Goal: Information Seeking & Learning: Understand process/instructions

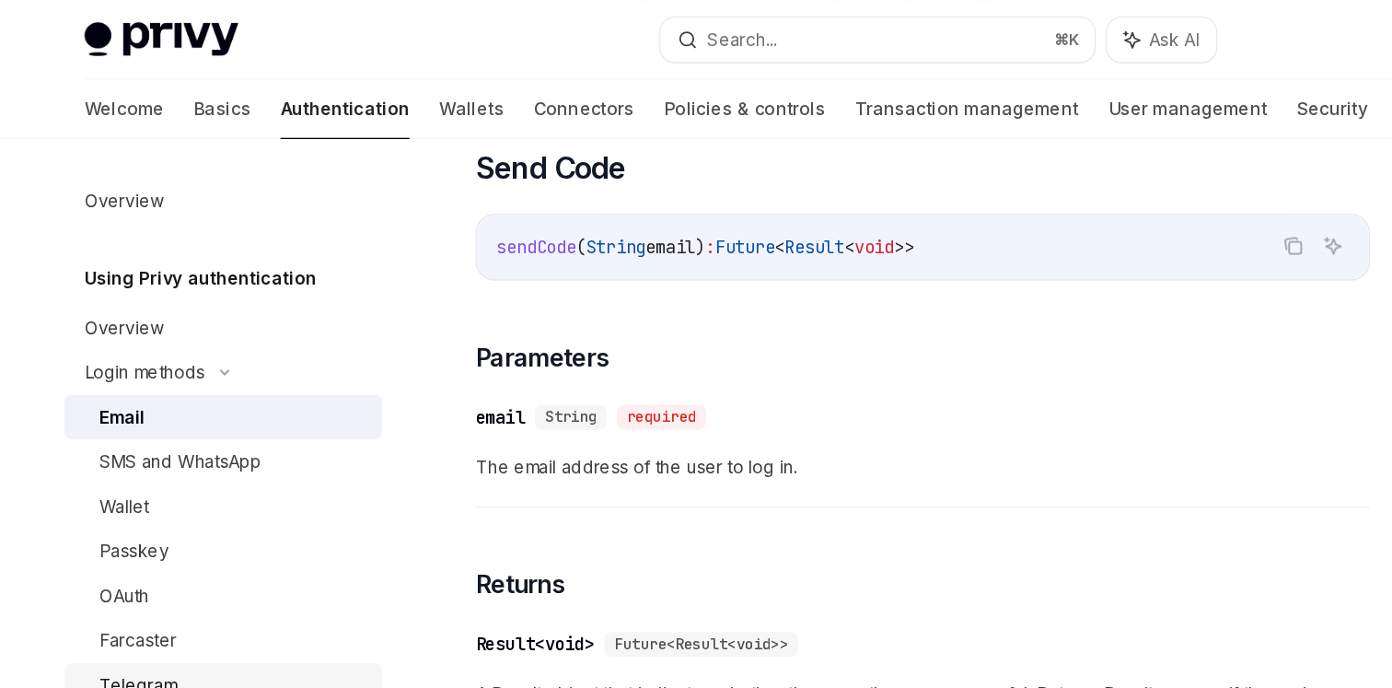
scroll to position [412, 0]
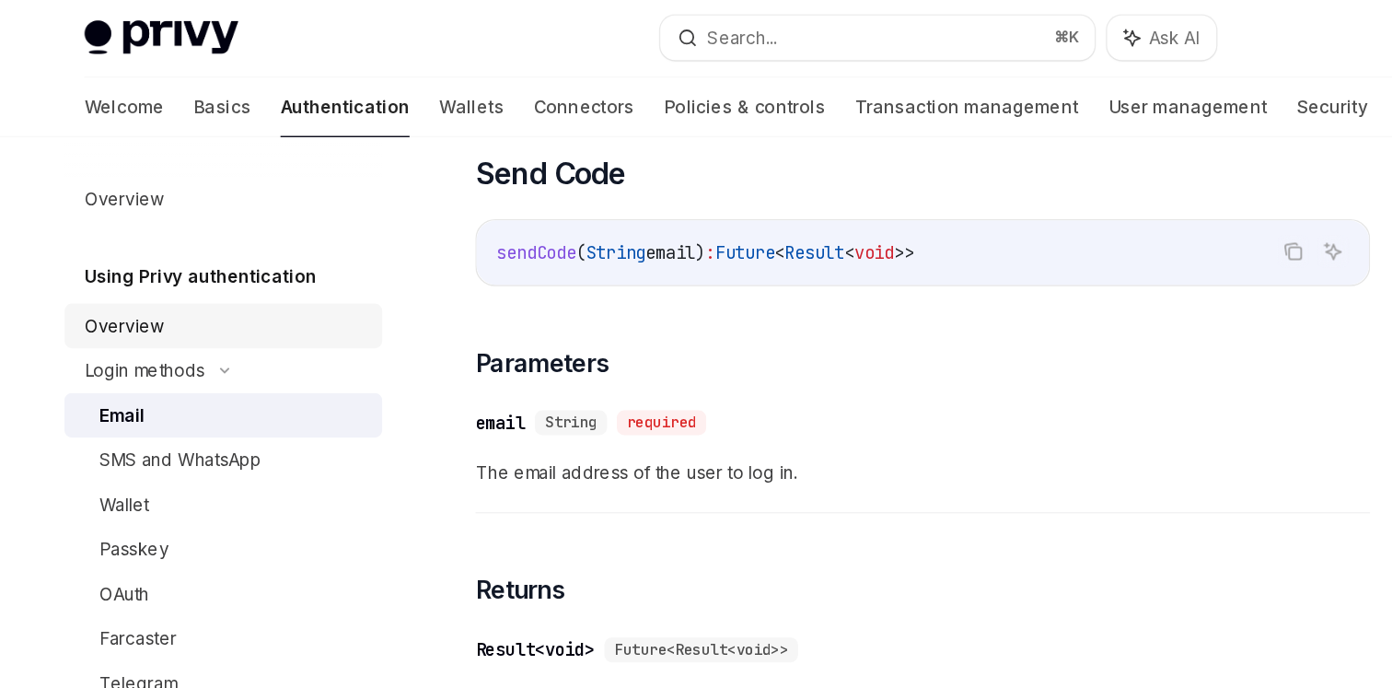
click at [119, 239] on div "Overview" at bounding box center [92, 243] width 59 height 22
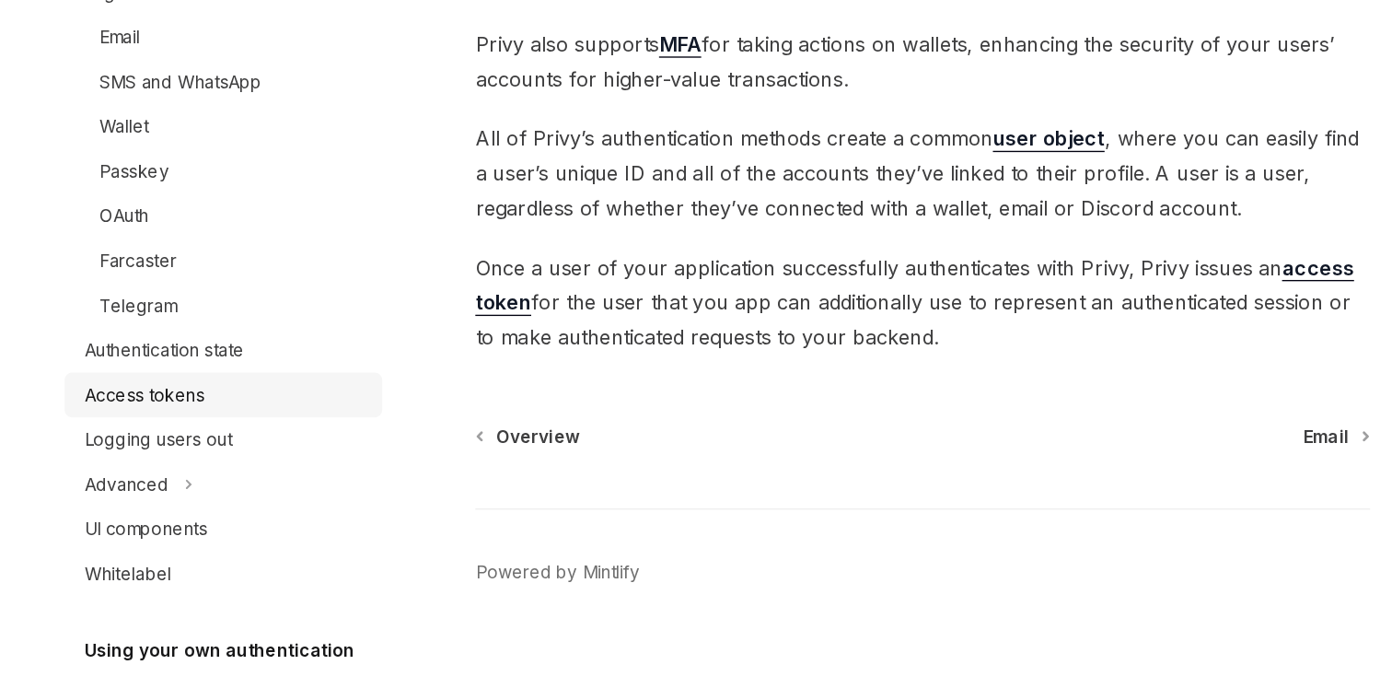
scroll to position [104, 0]
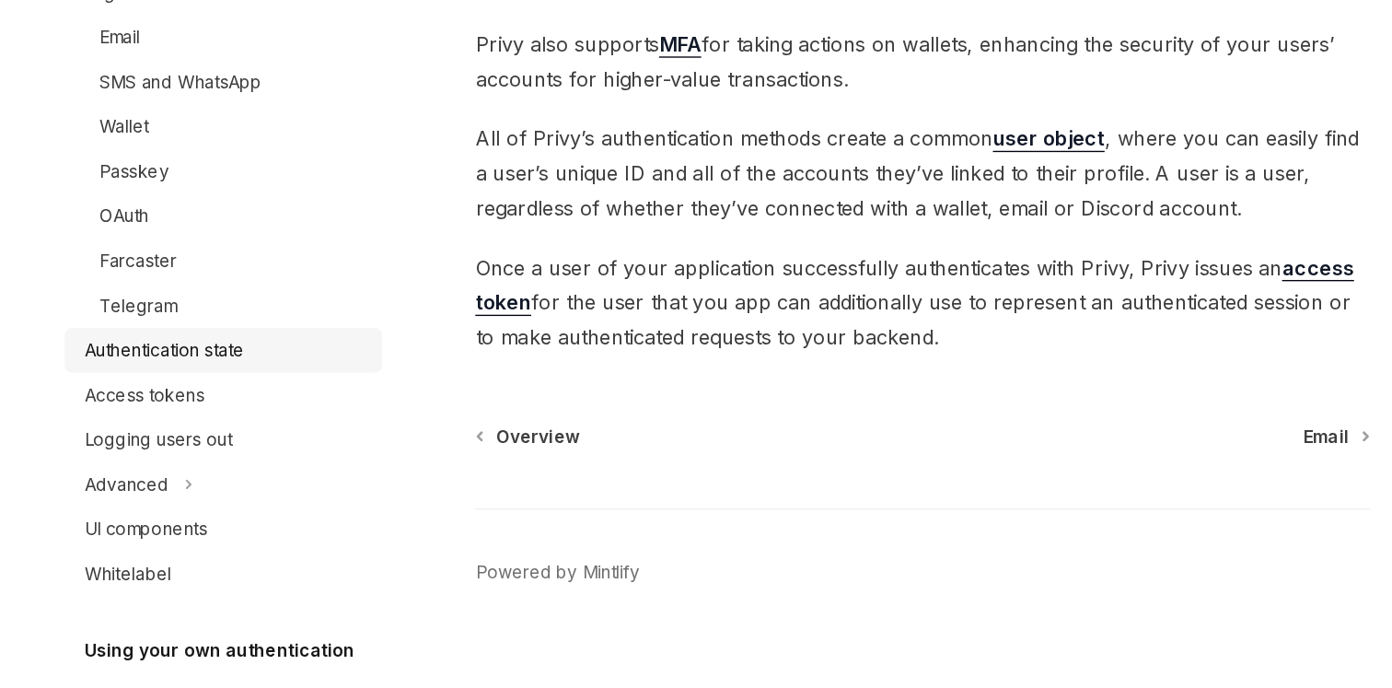
click at [139, 439] on div "Authentication state" at bounding box center [122, 437] width 119 height 22
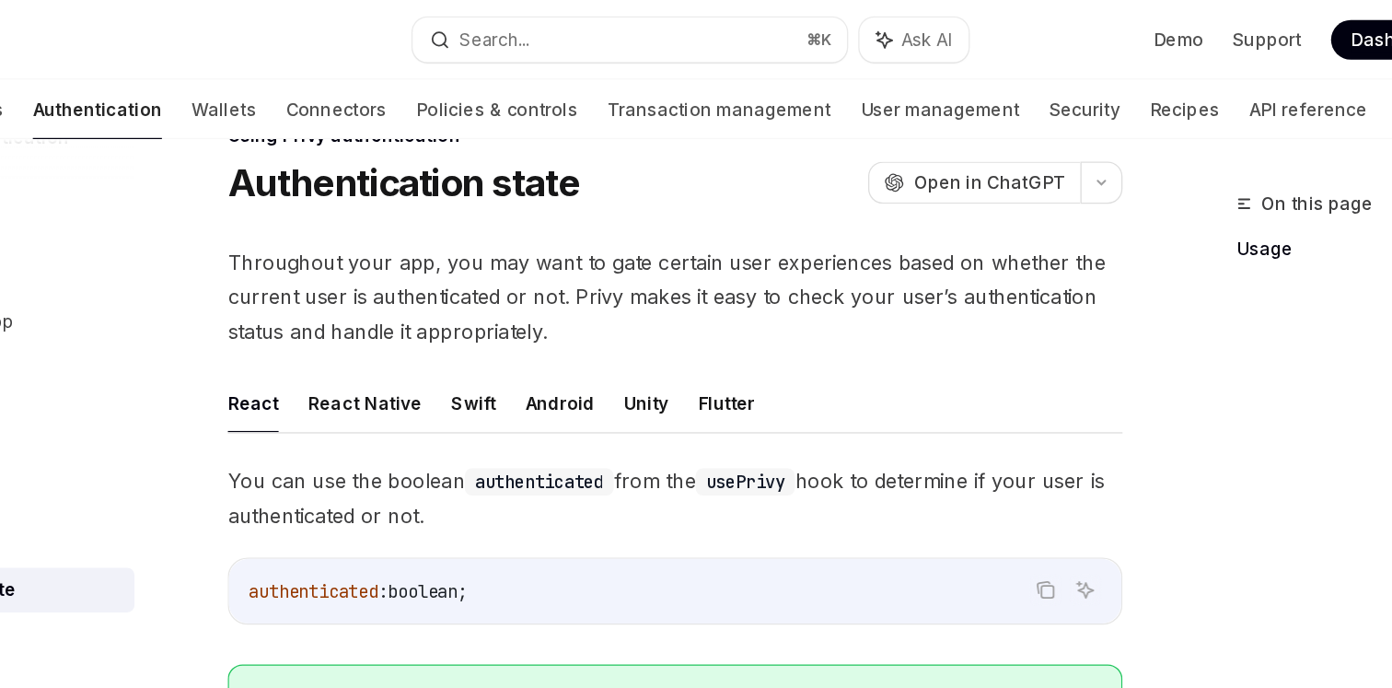
scroll to position [43, 0]
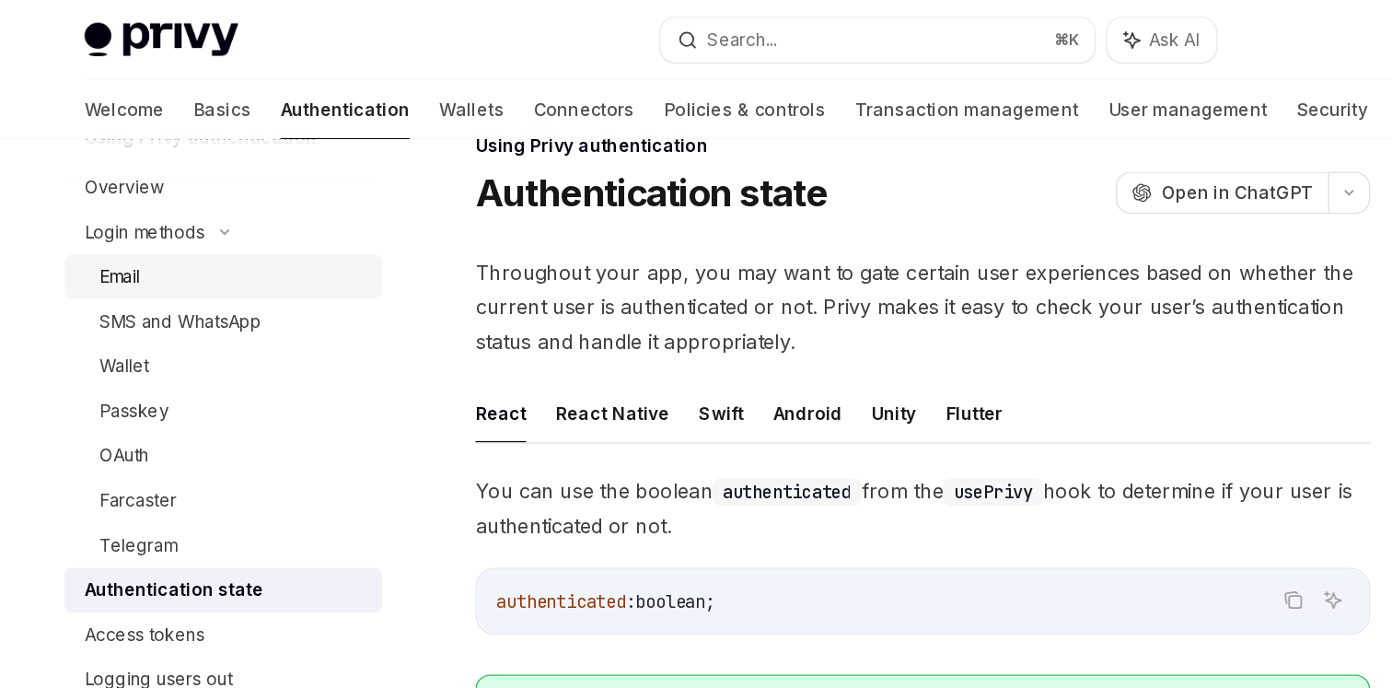
click at [113, 209] on div "Email" at bounding box center [173, 205] width 199 height 22
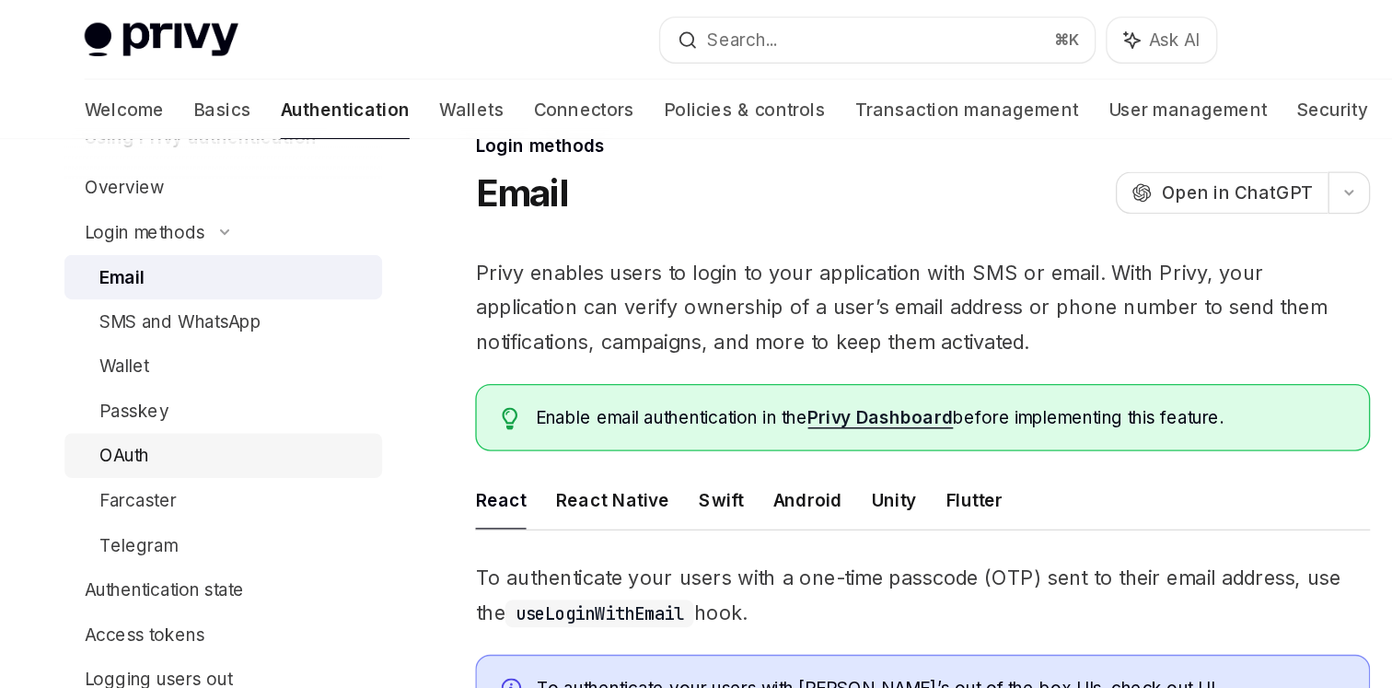
click at [178, 334] on div "OAuth" at bounding box center [173, 338] width 199 height 22
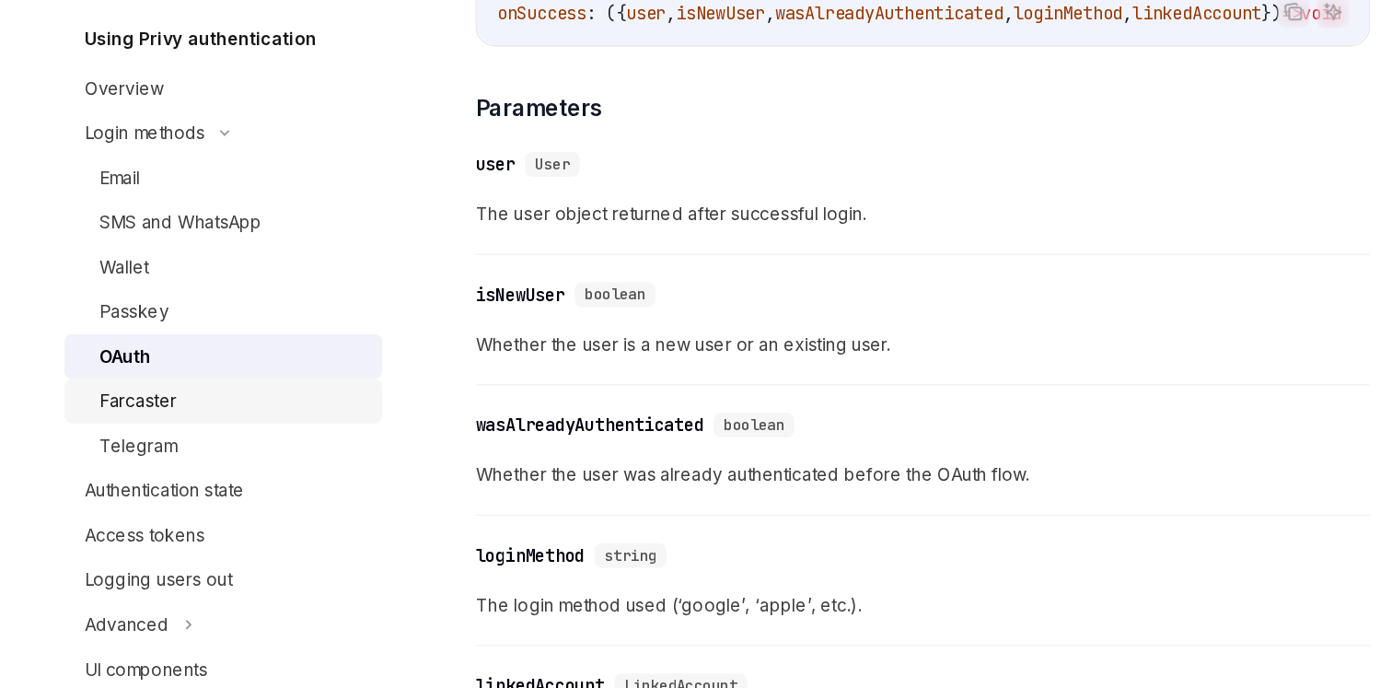
scroll to position [1, 0]
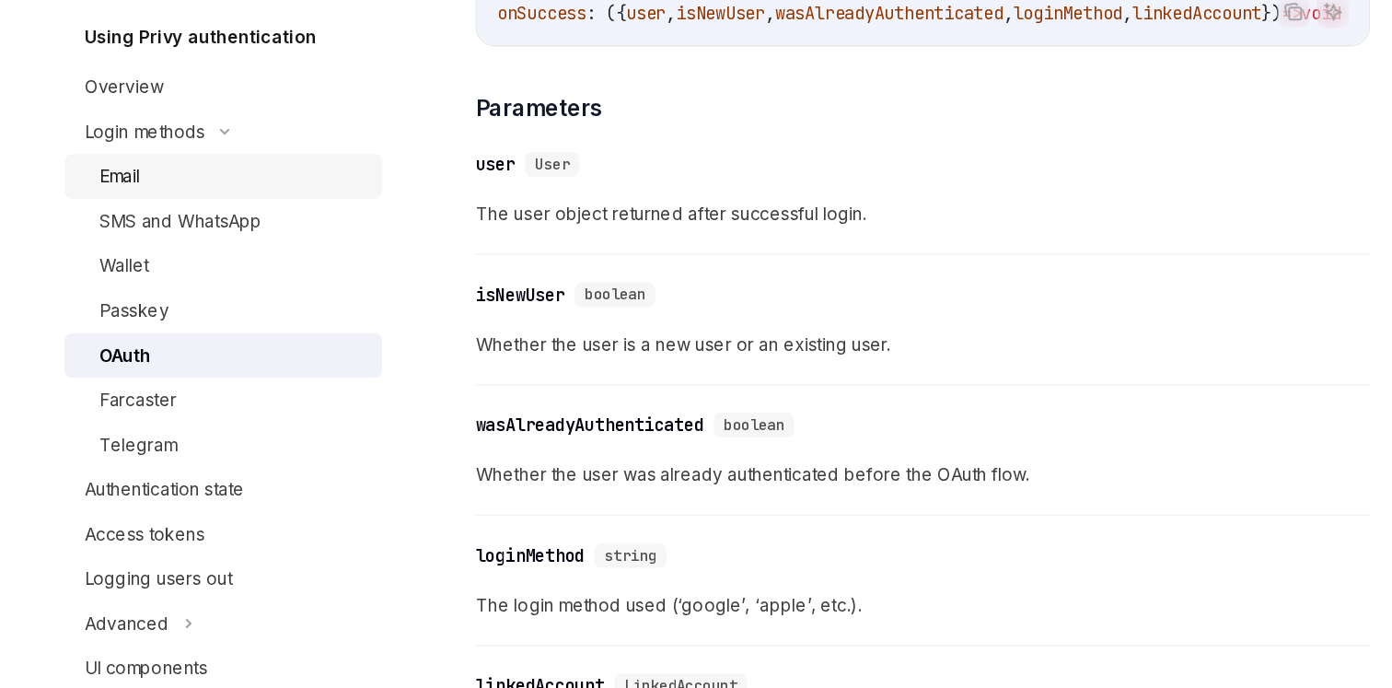
click at [125, 314] on div "Email" at bounding box center [173, 308] width 199 height 22
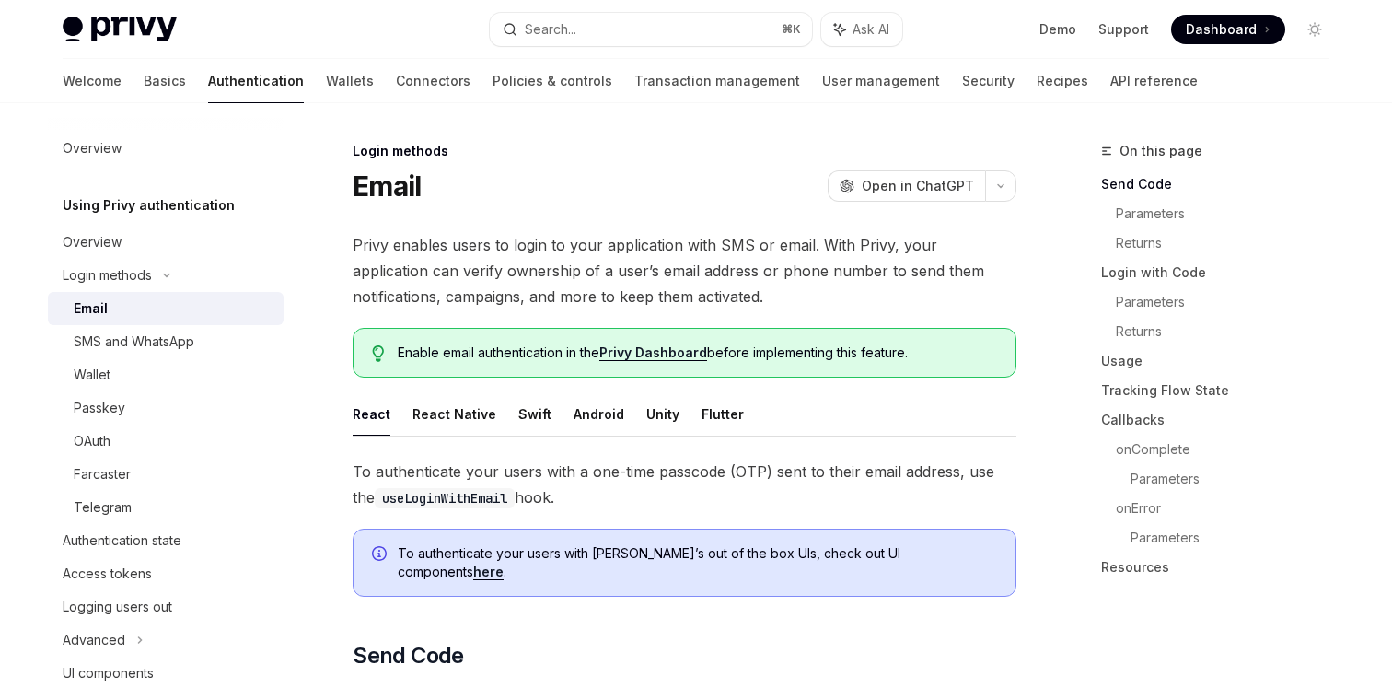
scroll to position [27, 0]
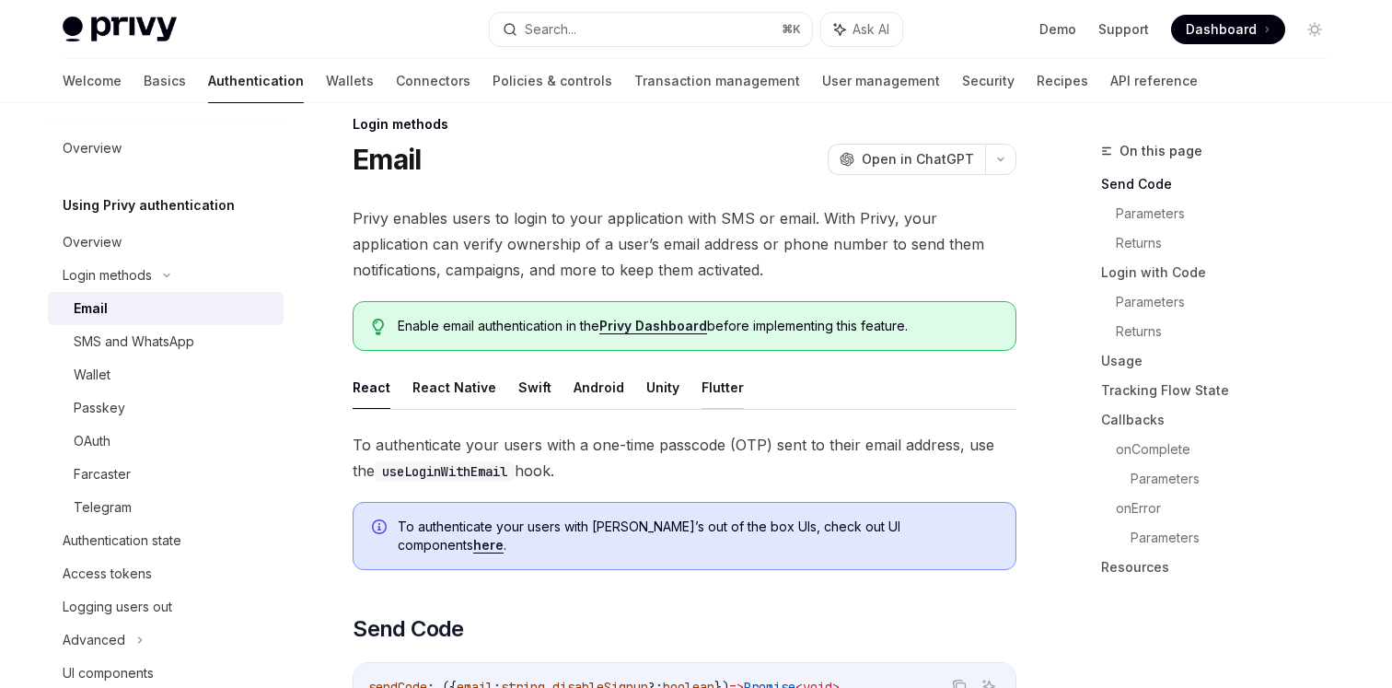
click at [710, 395] on button "Flutter" at bounding box center [722, 386] width 42 height 43
type textarea "*"
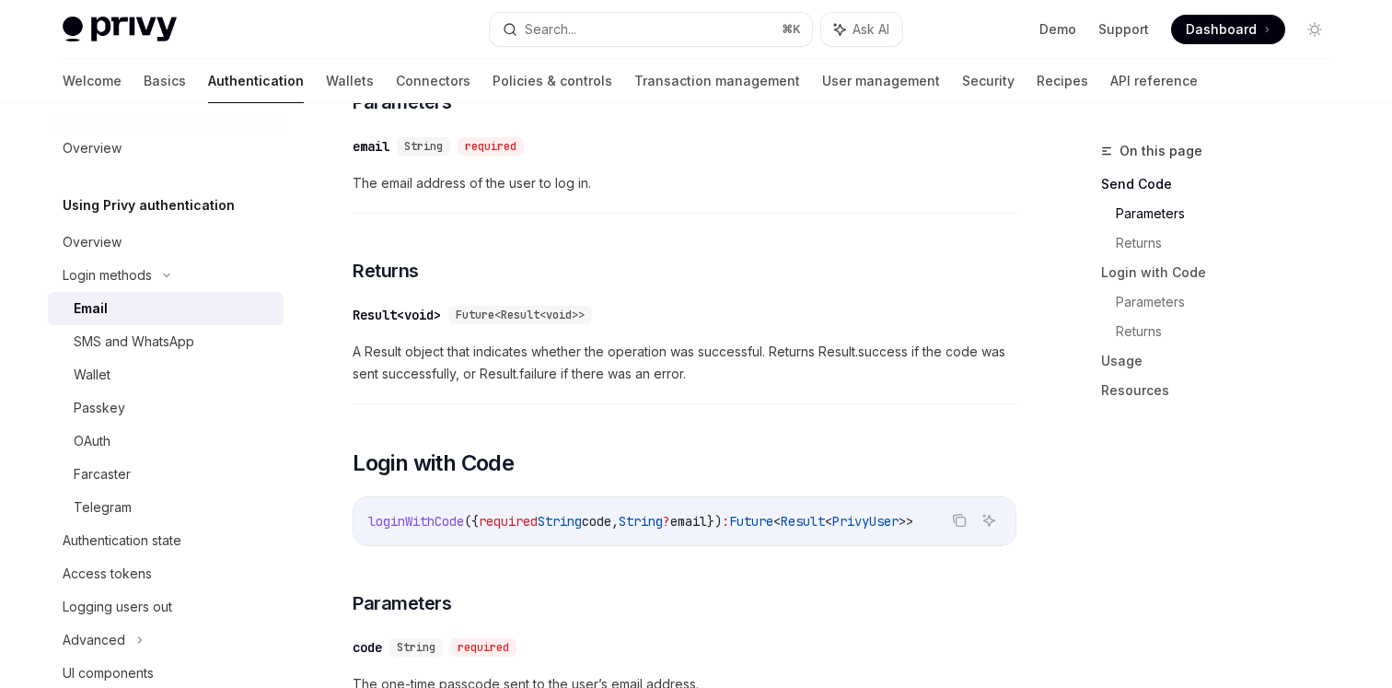
scroll to position [574, 0]
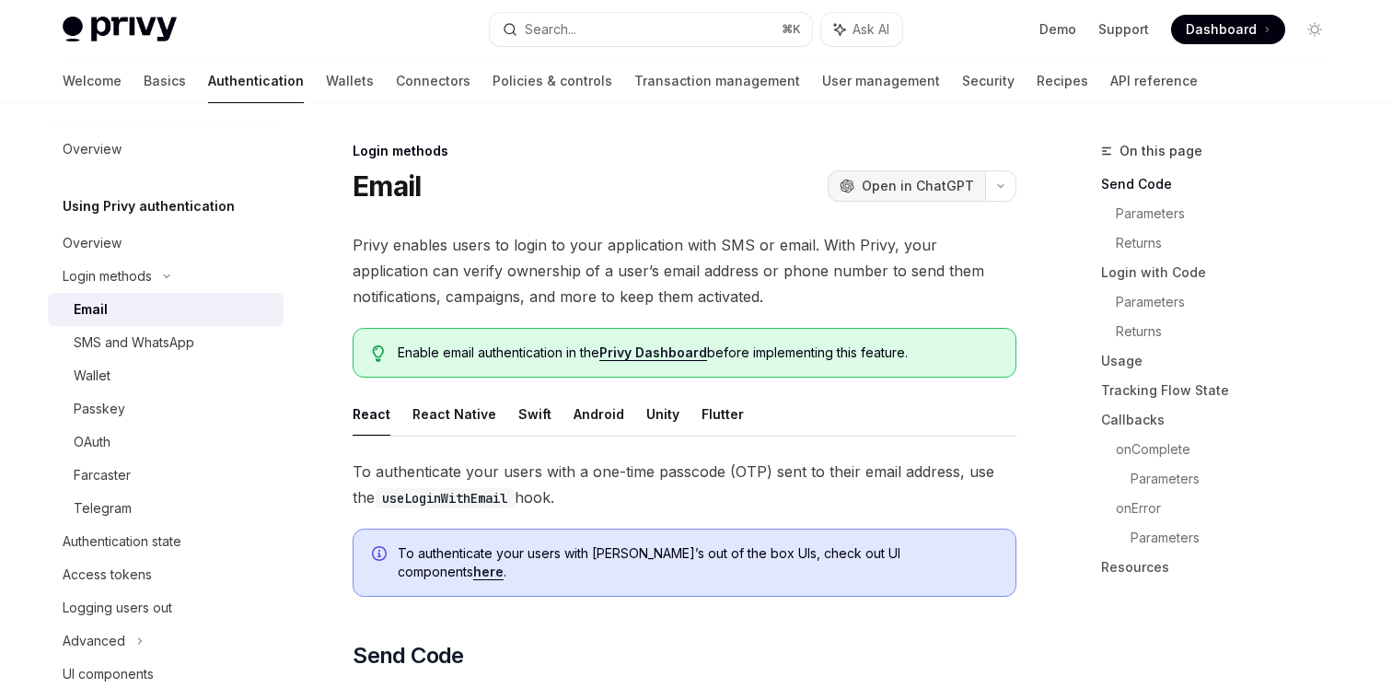
click at [917, 186] on span "Open in ChatGPT" at bounding box center [918, 186] width 112 height 18
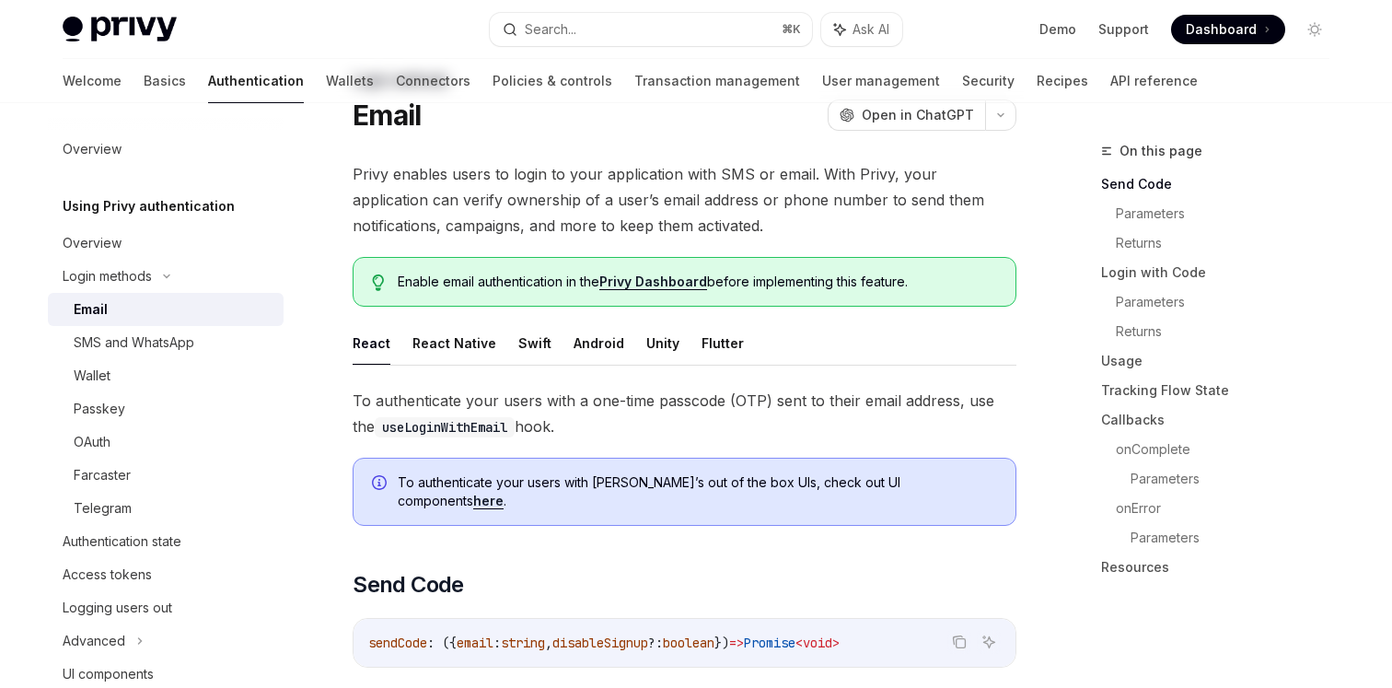
scroll to position [73, 0]
click at [716, 349] on button "Flutter" at bounding box center [722, 340] width 42 height 43
type textarea "*"
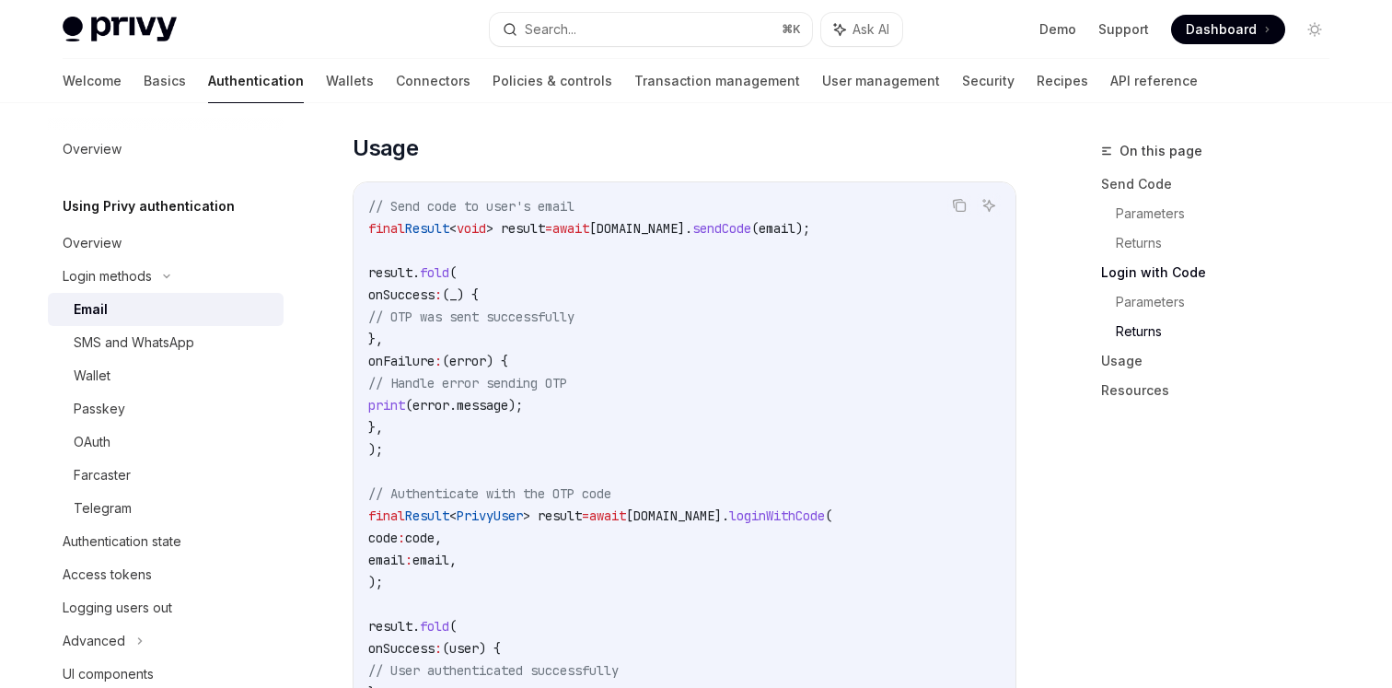
scroll to position [1492, 0]
click at [960, 213] on icon "Copy the contents from the code block" at bounding box center [960, 207] width 9 height 9
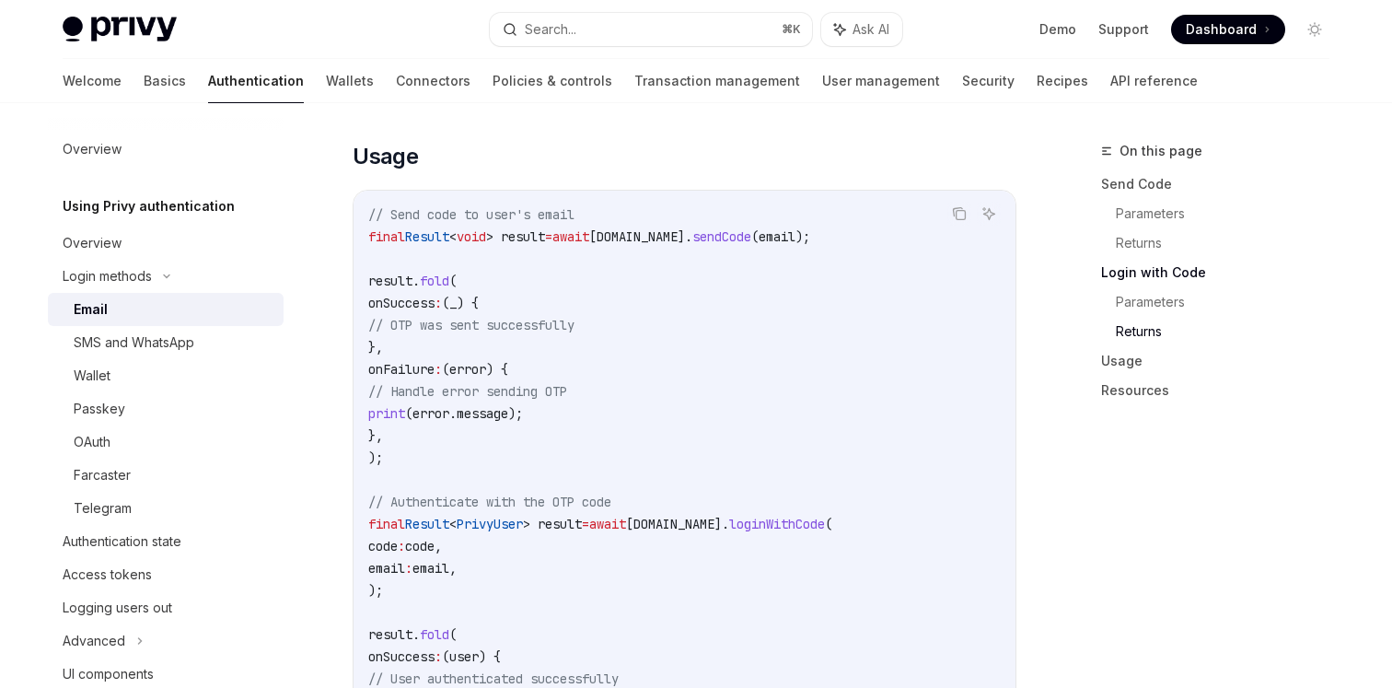
scroll to position [1464, 0]
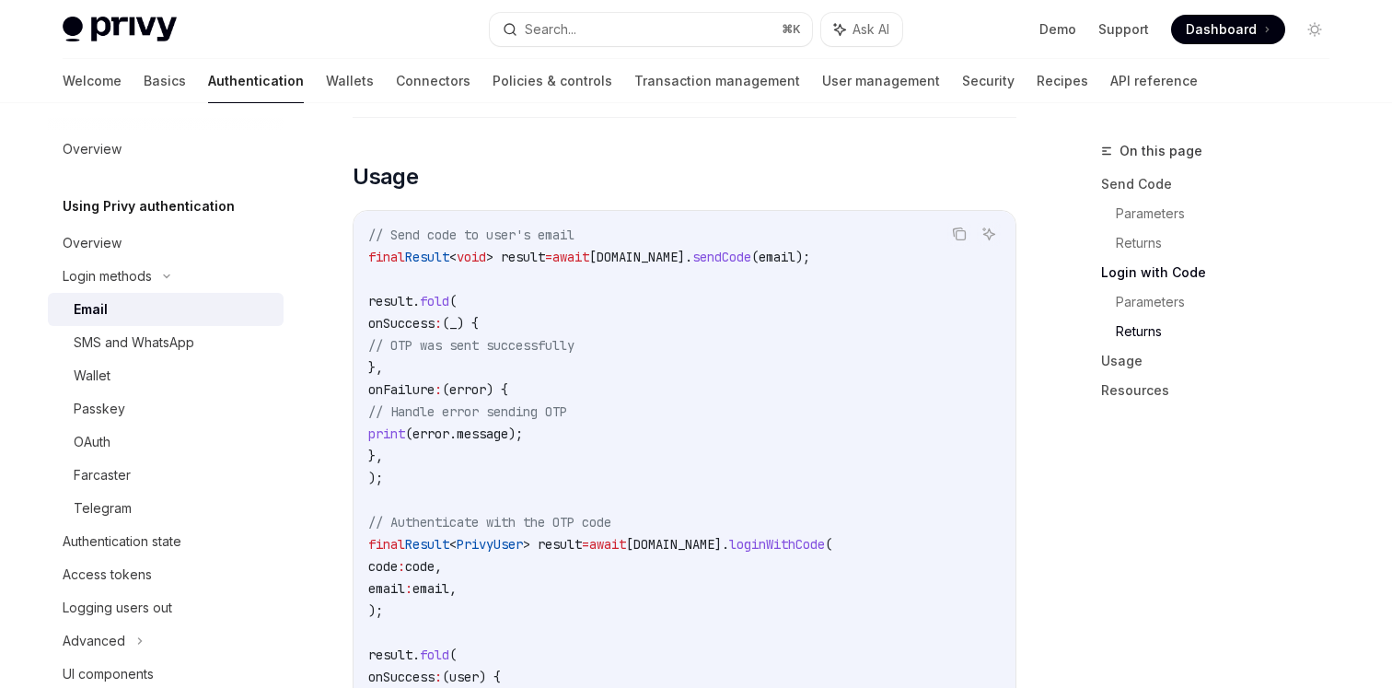
click at [1007, 158] on div "To authenticate a user via their email address, use the Privy client’s email ha…" at bounding box center [685, 39] width 664 height 2090
click at [960, 238] on icon "Copy the contents from the code block" at bounding box center [959, 233] width 15 height 15
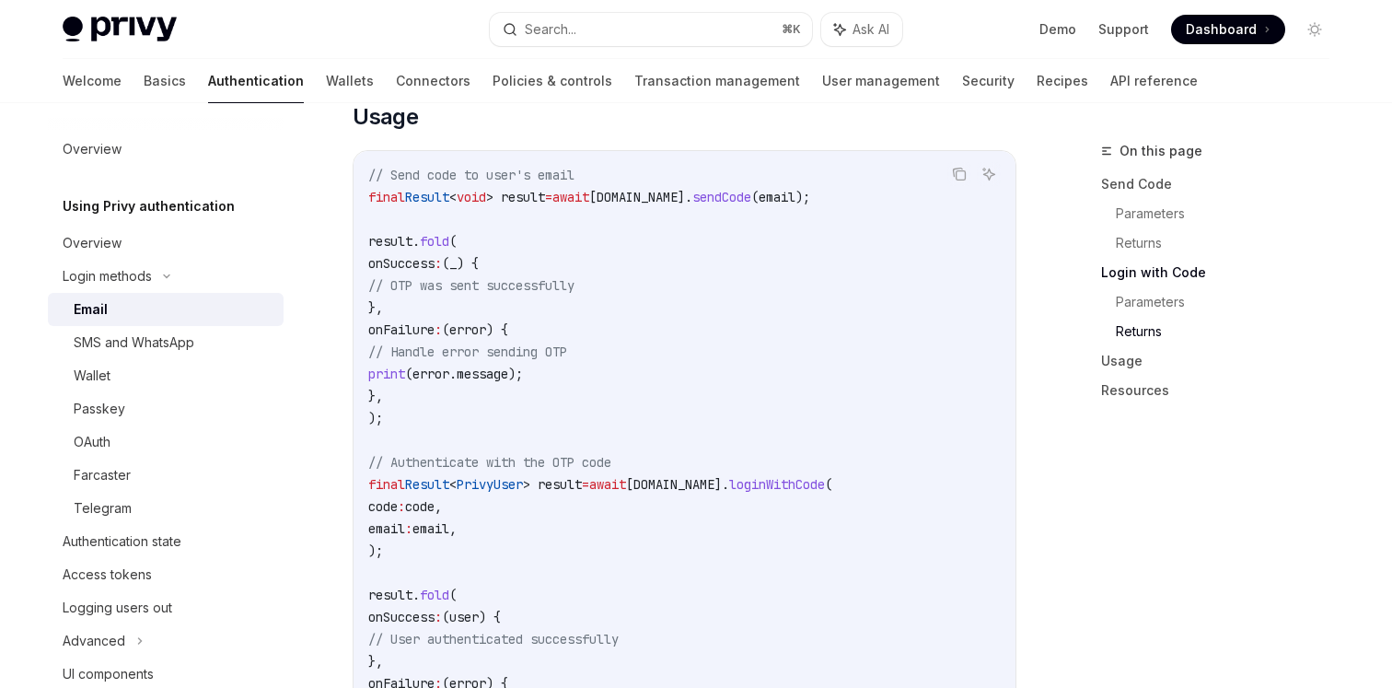
scroll to position [1544, 0]
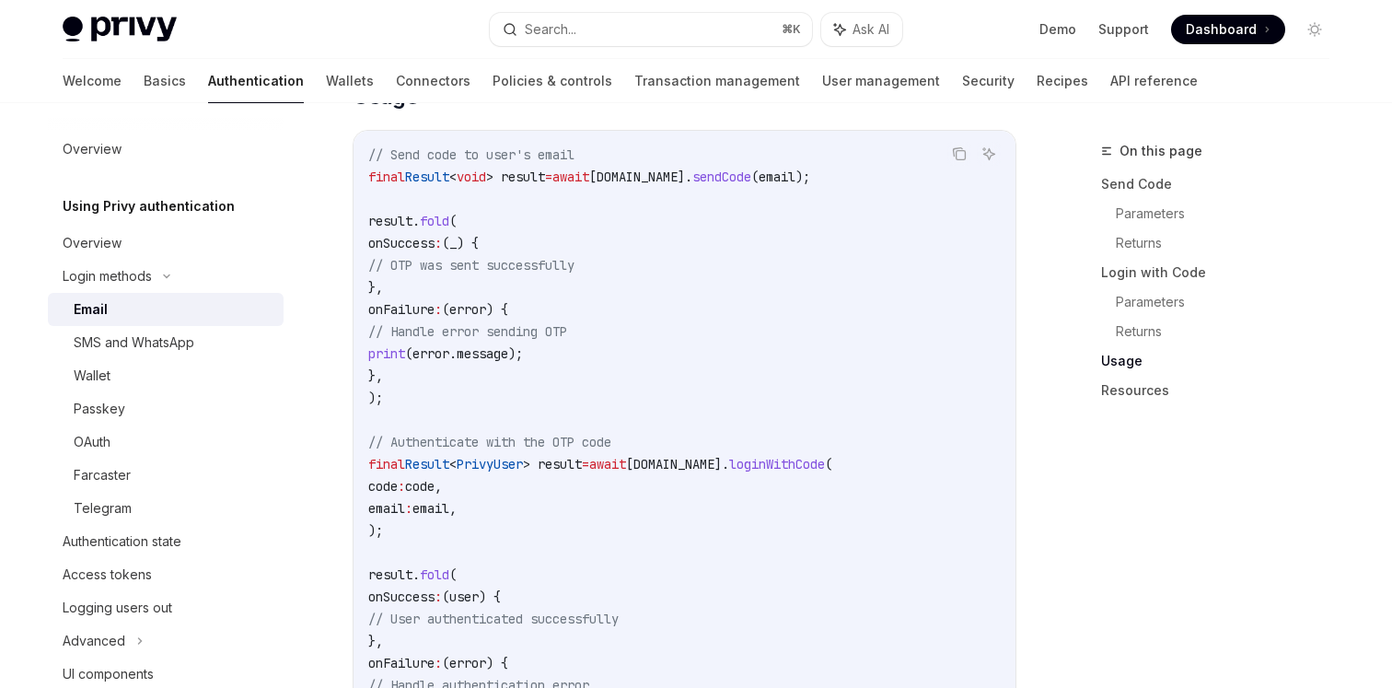
click at [932, 198] on code "// Send code to user's email final Result < void > result = await privy.email. …" at bounding box center [684, 442] width 632 height 596
click at [957, 158] on icon "Copy the contents from the code block" at bounding box center [959, 153] width 15 height 15
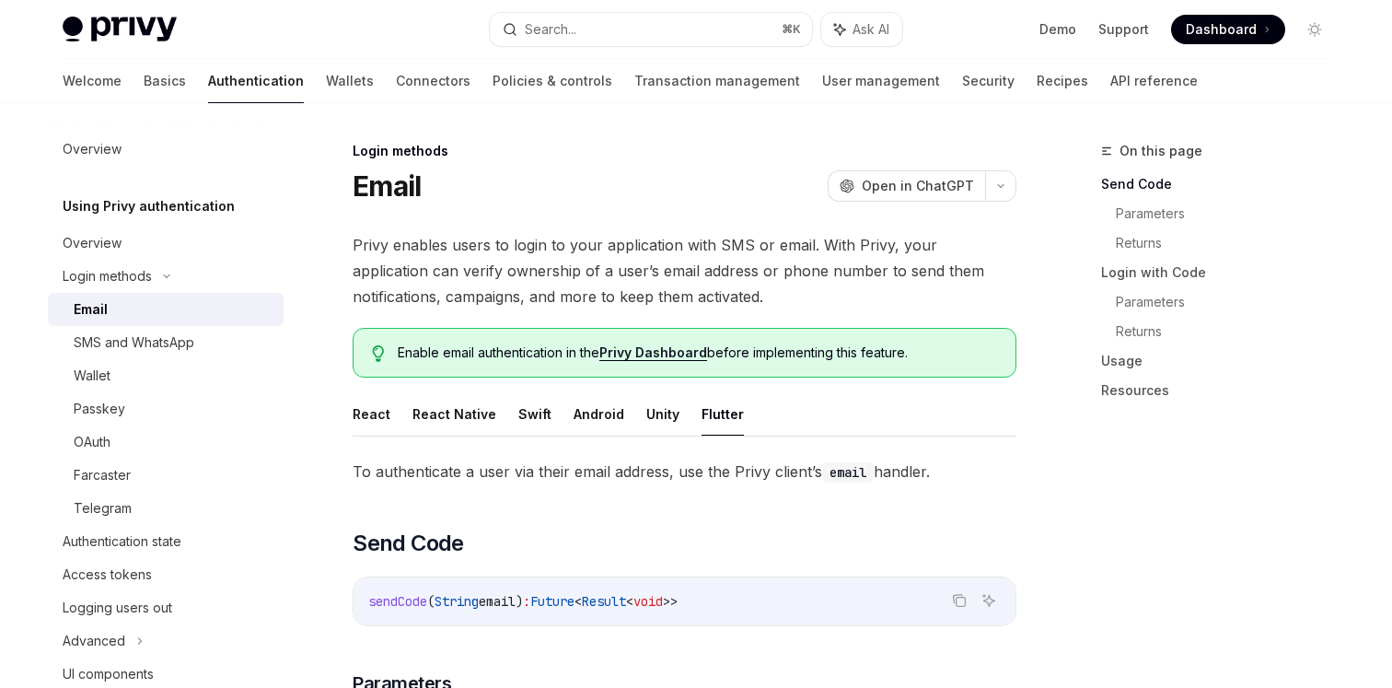
scroll to position [2, 0]
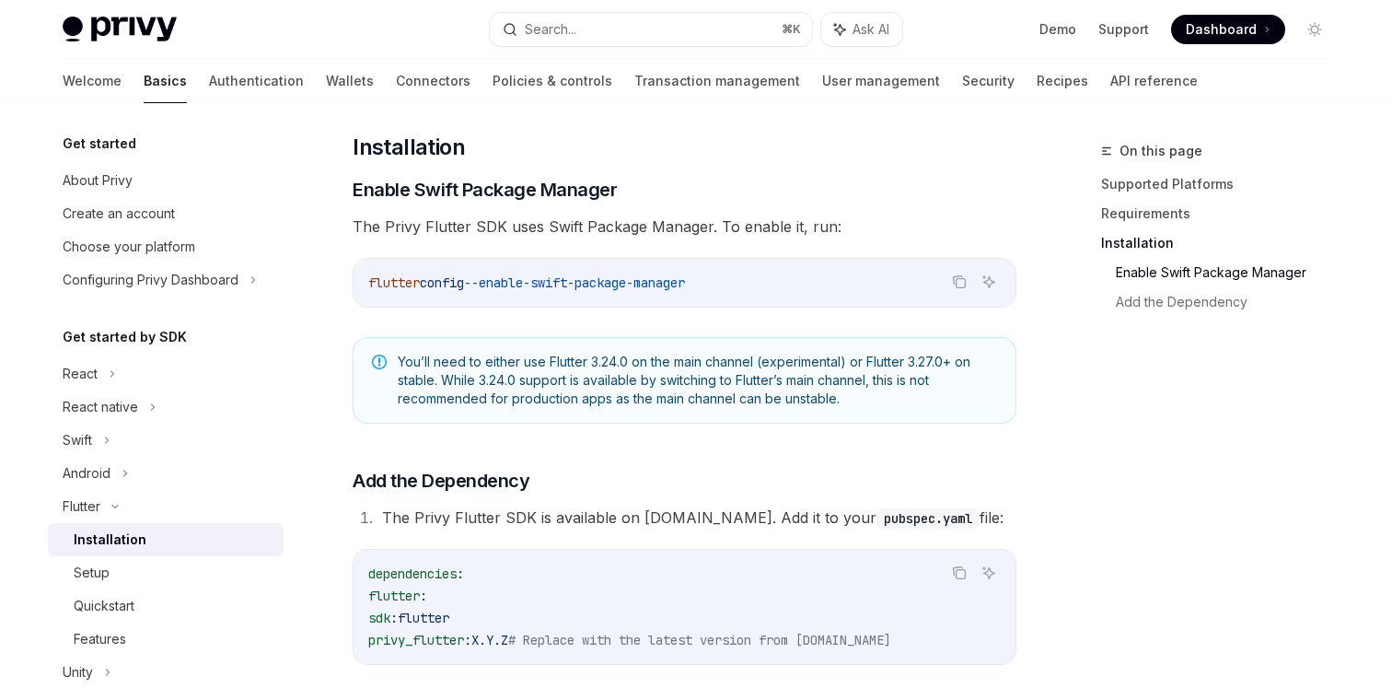
scroll to position [491, 0]
click at [962, 283] on icon "Copy the contents from the code block" at bounding box center [959, 283] width 15 height 15
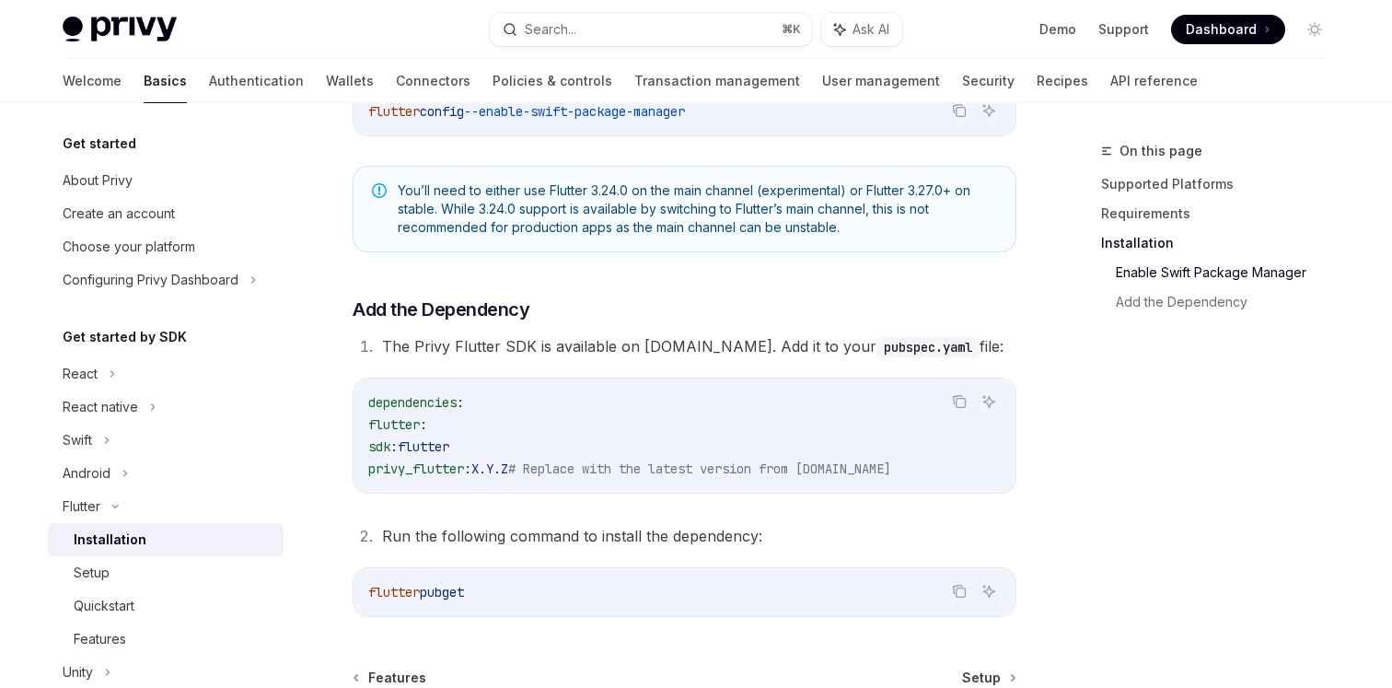
scroll to position [666, 0]
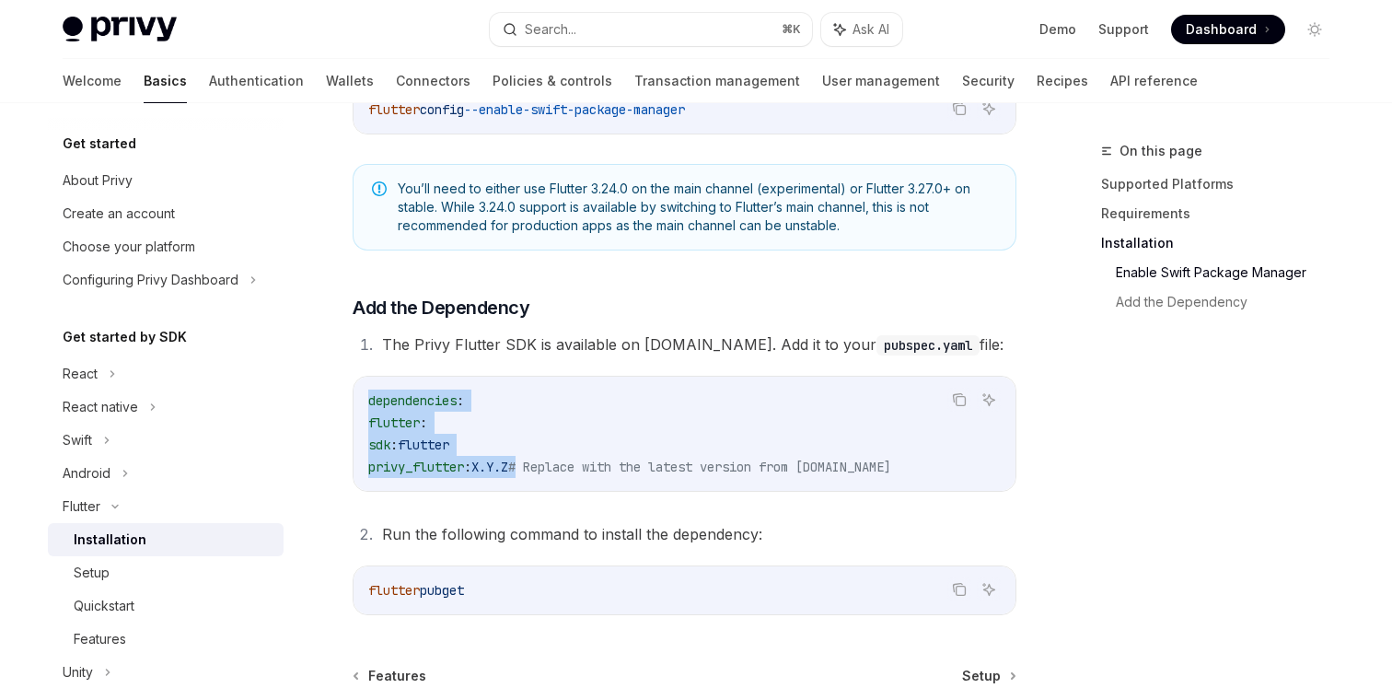
drag, startPoint x: 368, startPoint y: 399, endPoint x: 549, endPoint y: 468, distance: 193.2
click at [549, 468] on div "dependencies : flutter : sdk : flutter privy_flutter : X.Y.Z # Replace with the…" at bounding box center [684, 433] width 662 height 114
copy code "dependencies : flutter : sdk : flutter privy_flutter : X.Y.Z"
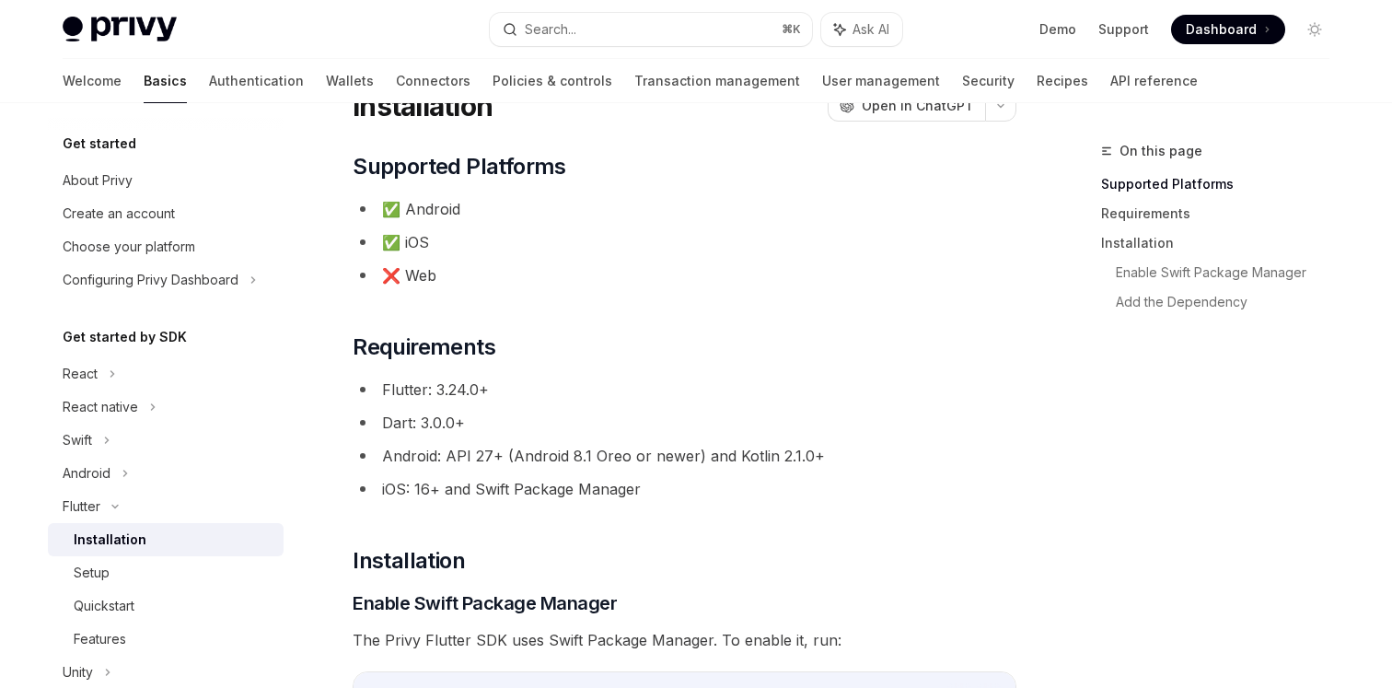
scroll to position [0, 0]
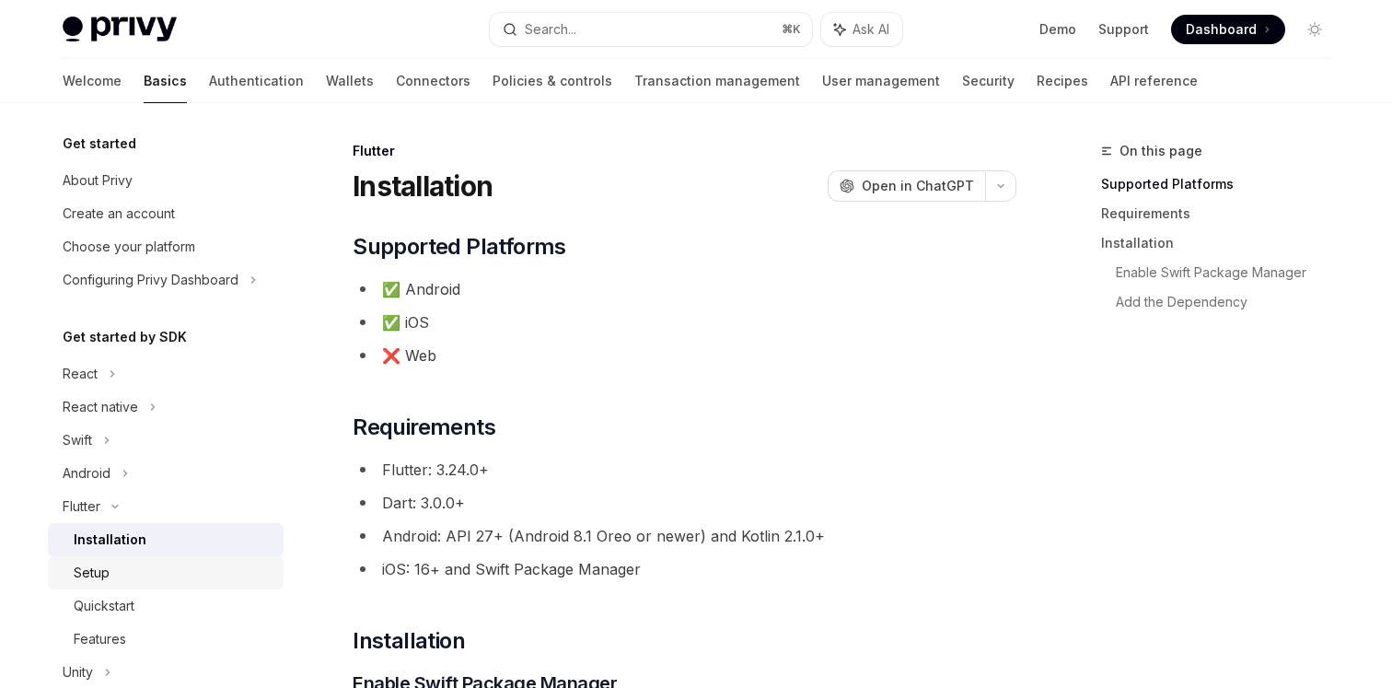
click at [133, 572] on div "Setup" at bounding box center [173, 572] width 199 height 22
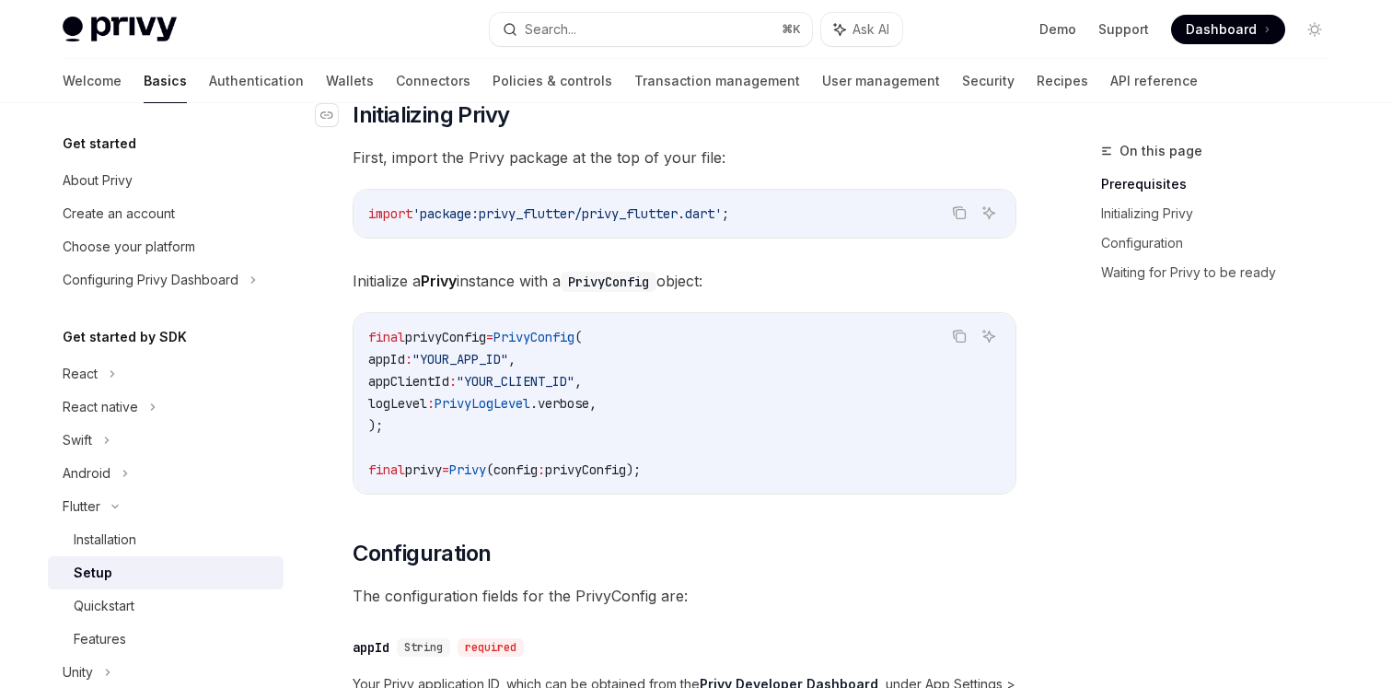
scroll to position [383, 0]
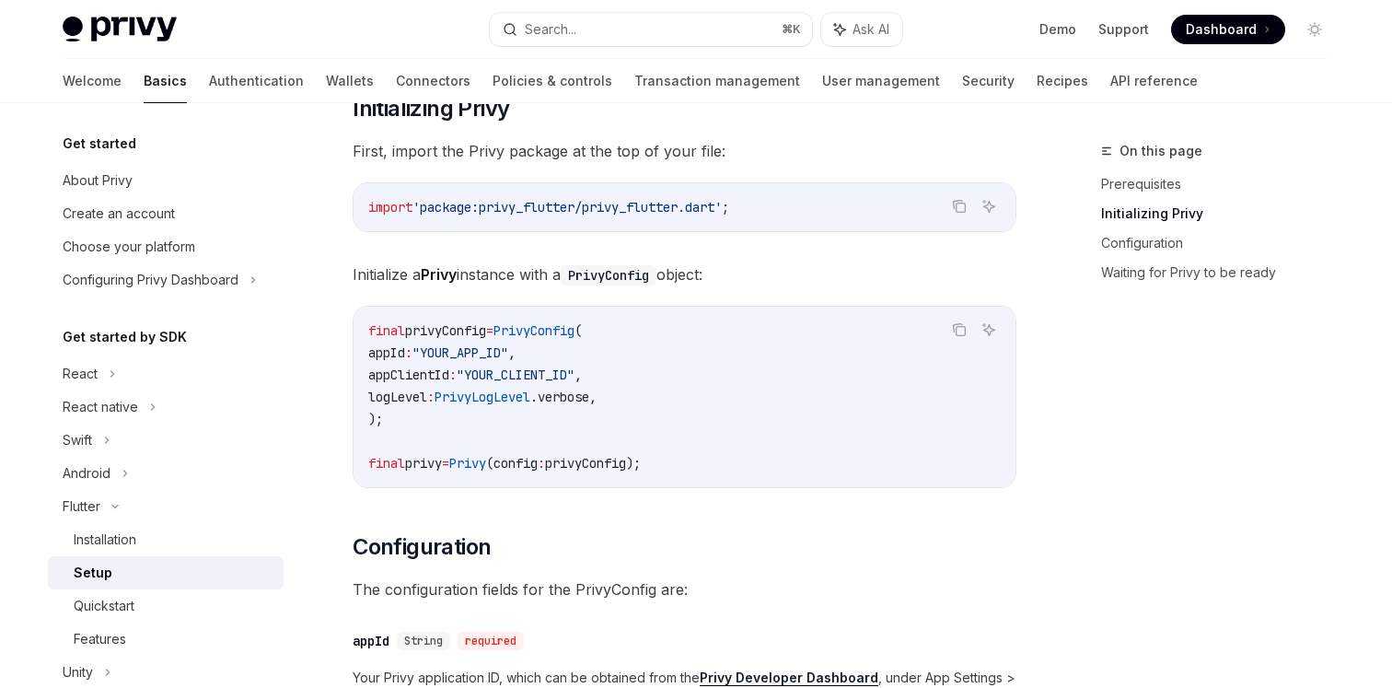
click at [574, 331] on span "PrivyConfig" at bounding box center [533, 330] width 81 height 17
drag, startPoint x: 607, startPoint y: 332, endPoint x: 522, endPoint y: 332, distance: 85.6
click at [522, 332] on span "final privyConfig = PrivyConfig (" at bounding box center [475, 330] width 214 height 17
copy span "PrivyConfig"
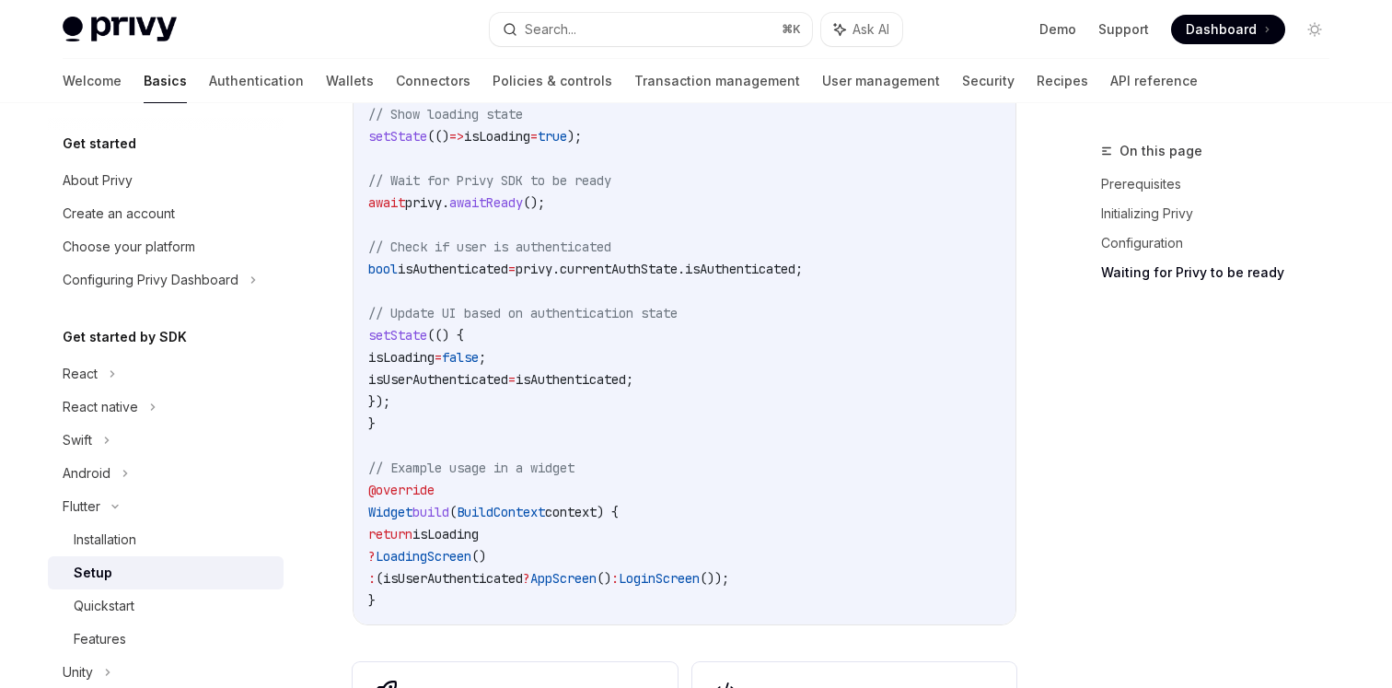
scroll to position [1798, 0]
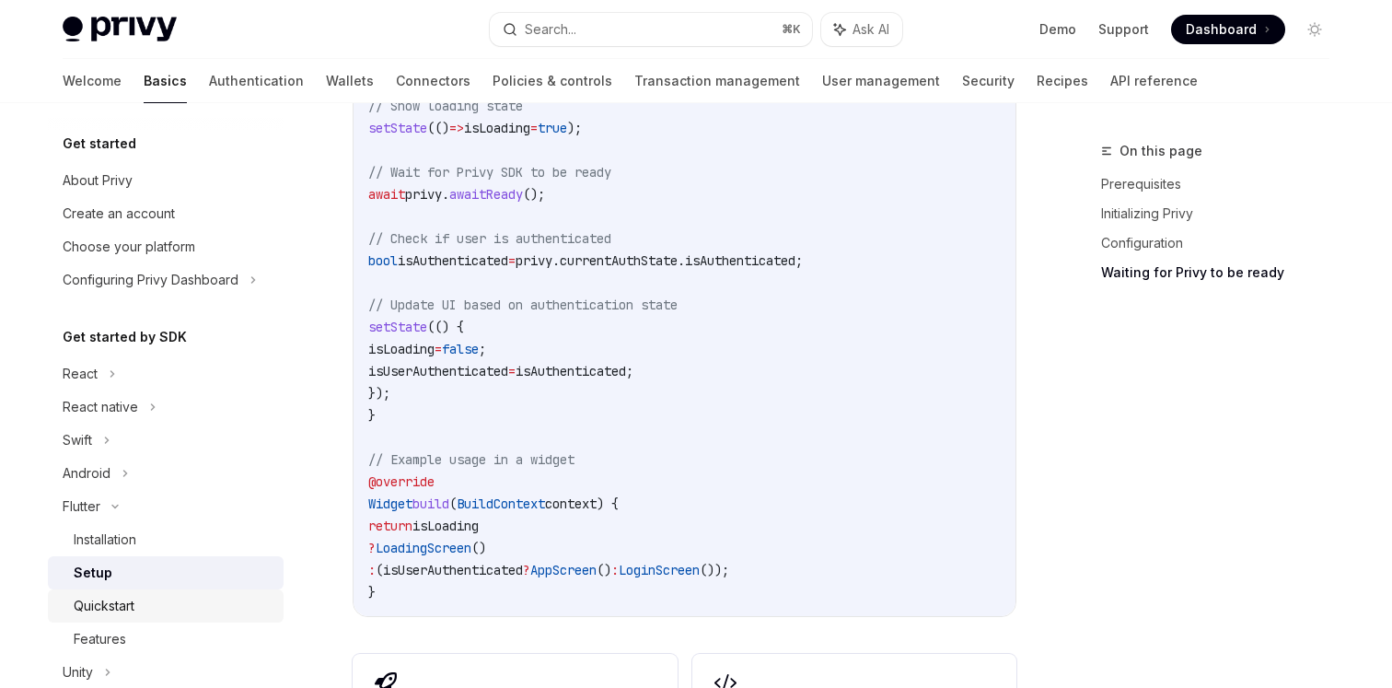
click at [122, 603] on div "Quickstart" at bounding box center [104, 606] width 61 height 22
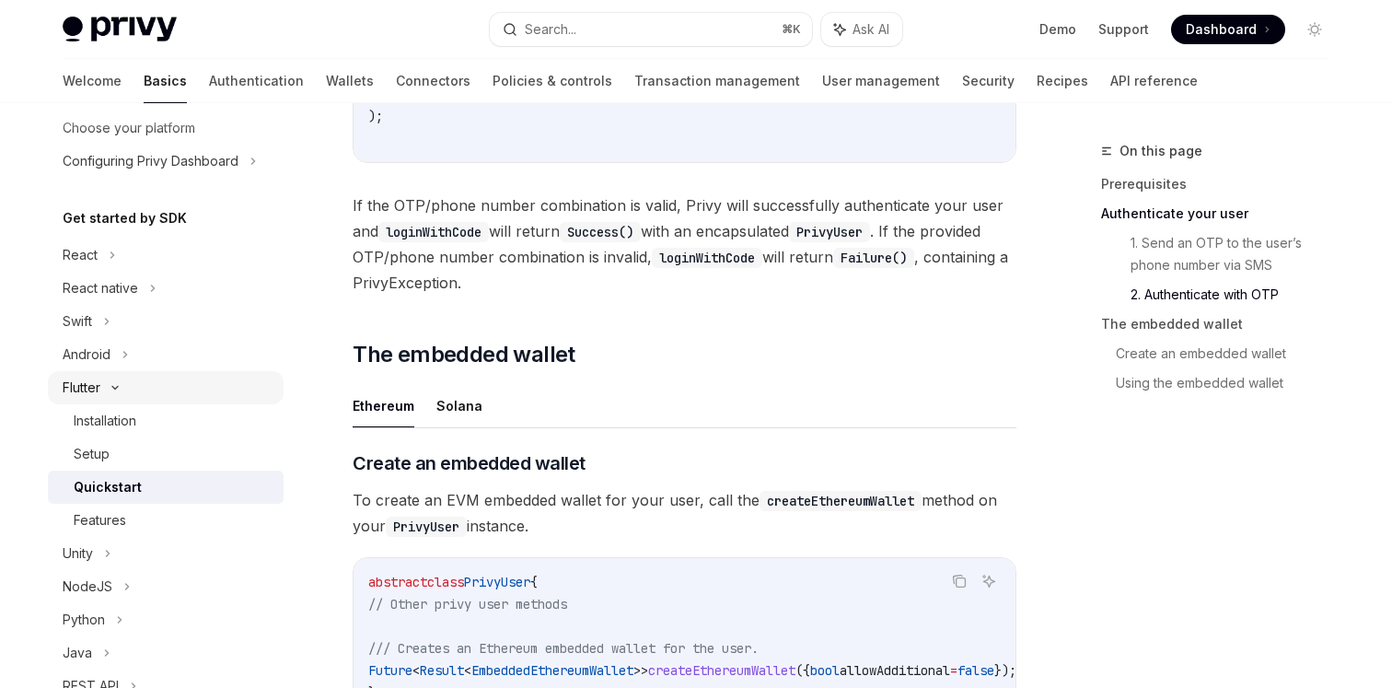
scroll to position [121, 0]
click at [109, 507] on div "Features" at bounding box center [100, 518] width 52 height 22
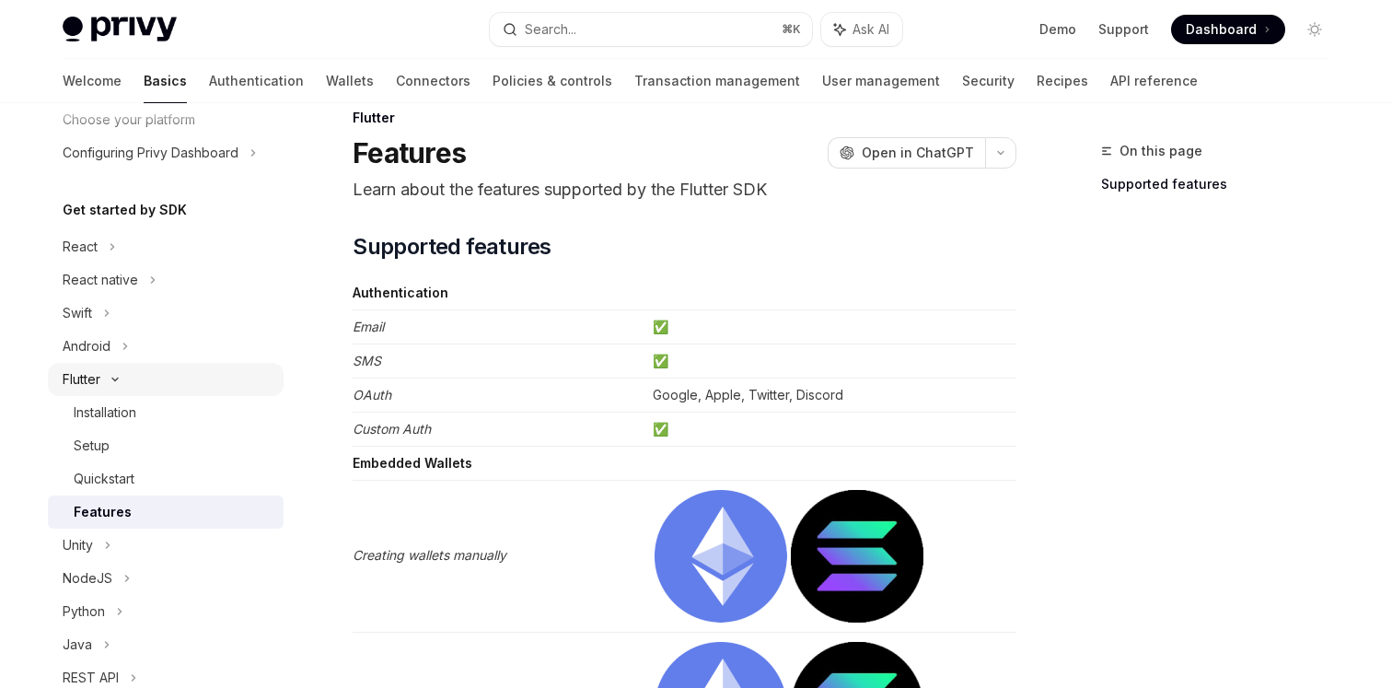
scroll to position [142, 0]
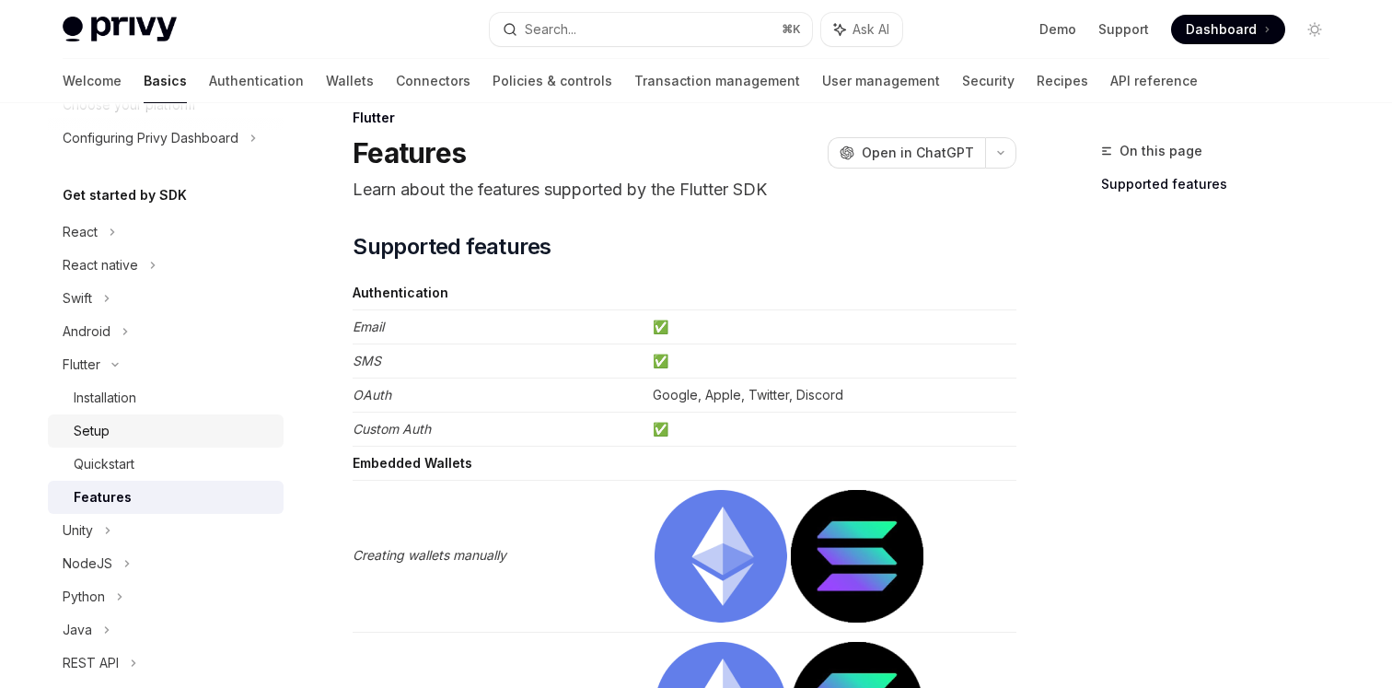
click at [113, 426] on div "Setup" at bounding box center [173, 431] width 199 height 22
type textarea "*"
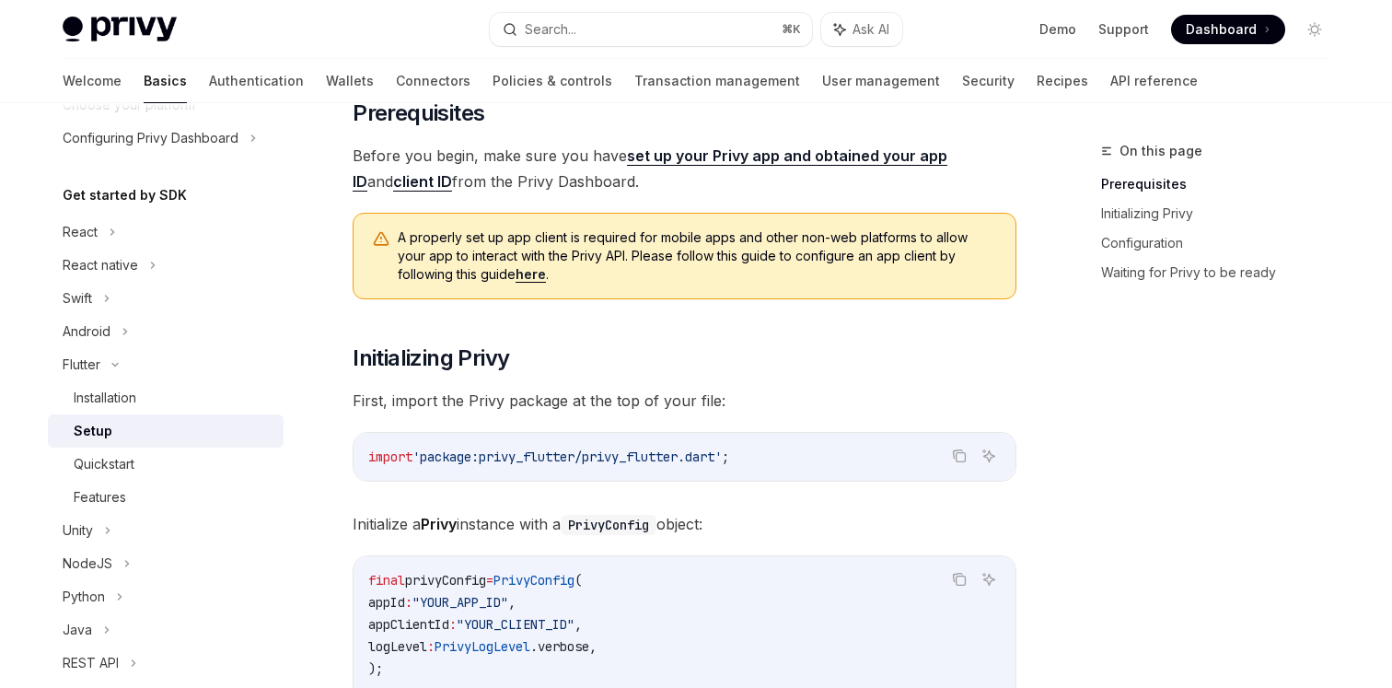
scroll to position [146, 0]
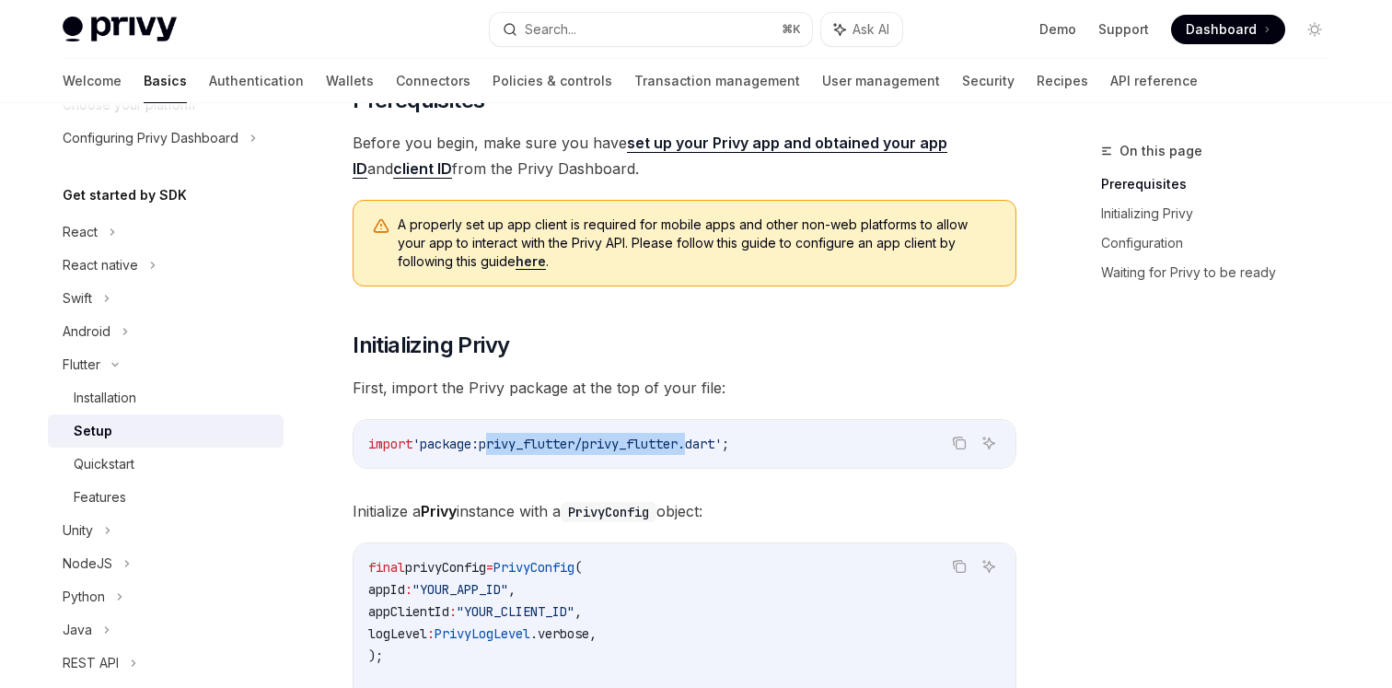
drag, startPoint x: 492, startPoint y: 445, endPoint x: 700, endPoint y: 441, distance: 208.0
click at [700, 441] on span "'package:privy_flutter/privy_flutter.dart'" at bounding box center [566, 443] width 309 height 17
copy span "privy_flutter/privy_flutter"
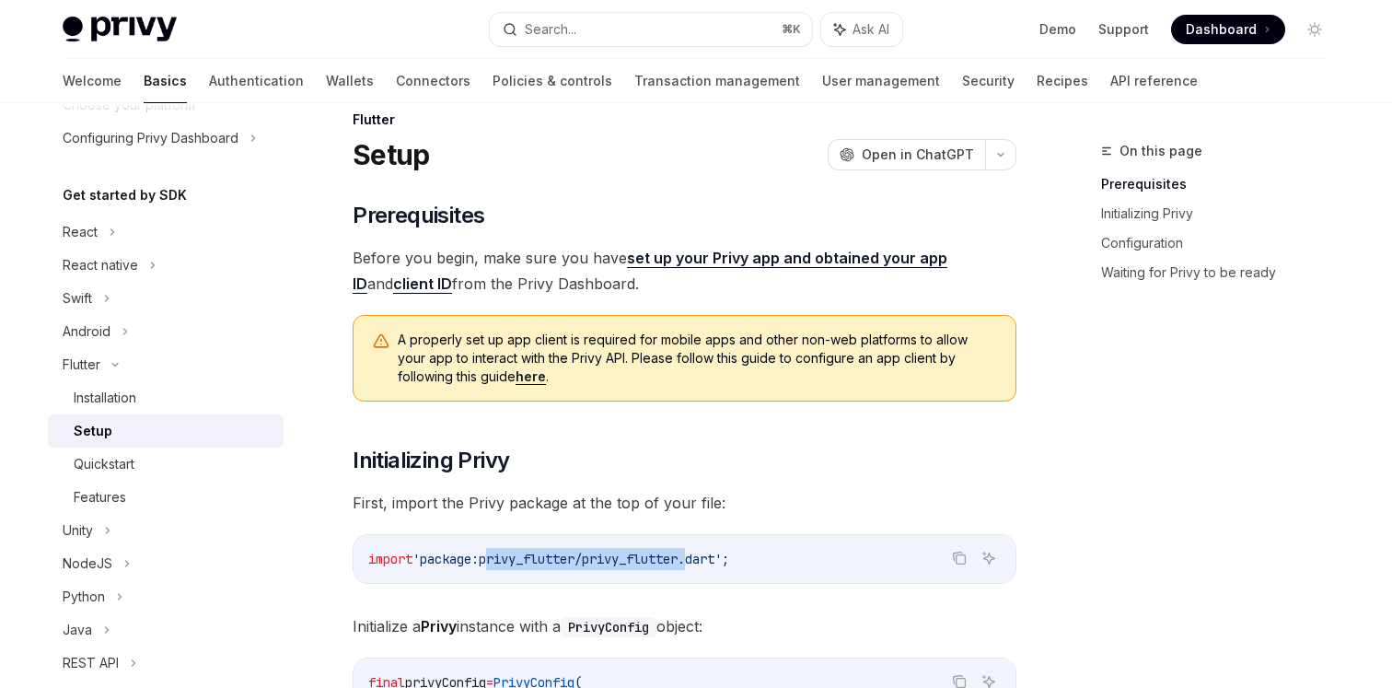
scroll to position [30, 0]
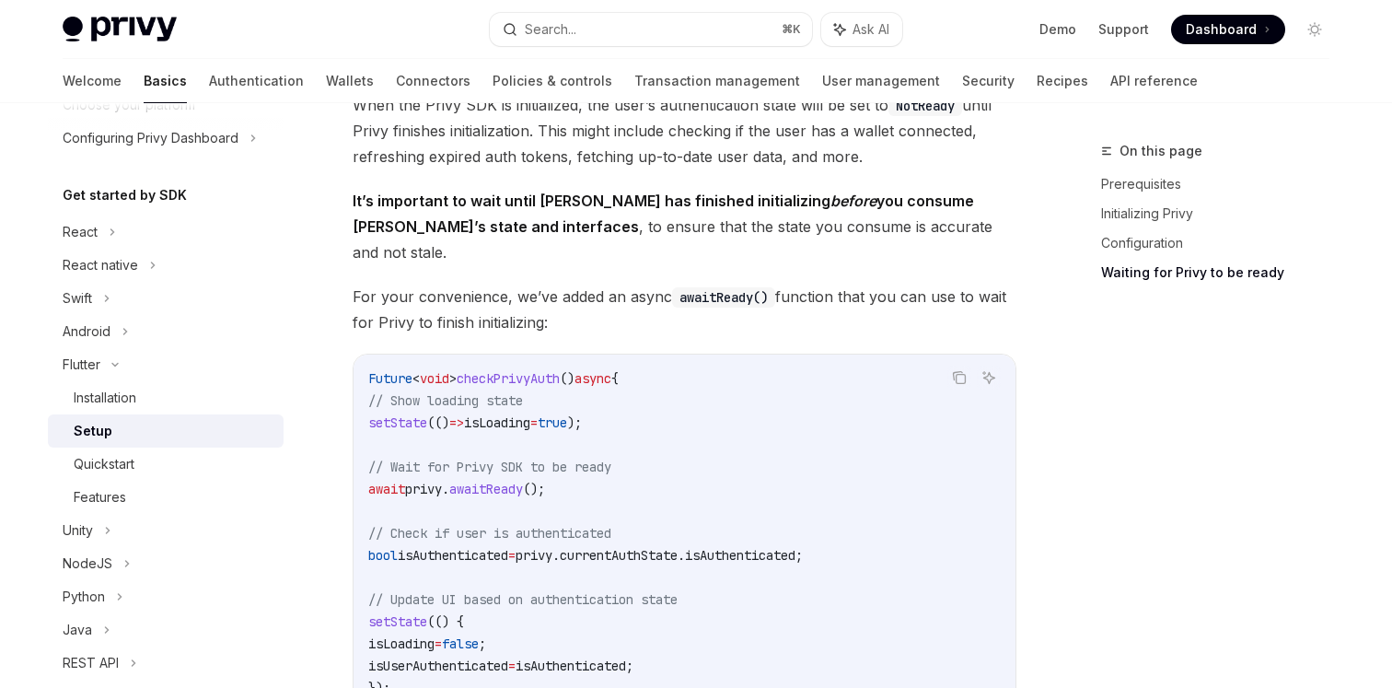
click at [526, 383] on code "Future < void > checkPrivyAuth () async { // Show loading state setState (() =>…" at bounding box center [684, 632] width 632 height 530
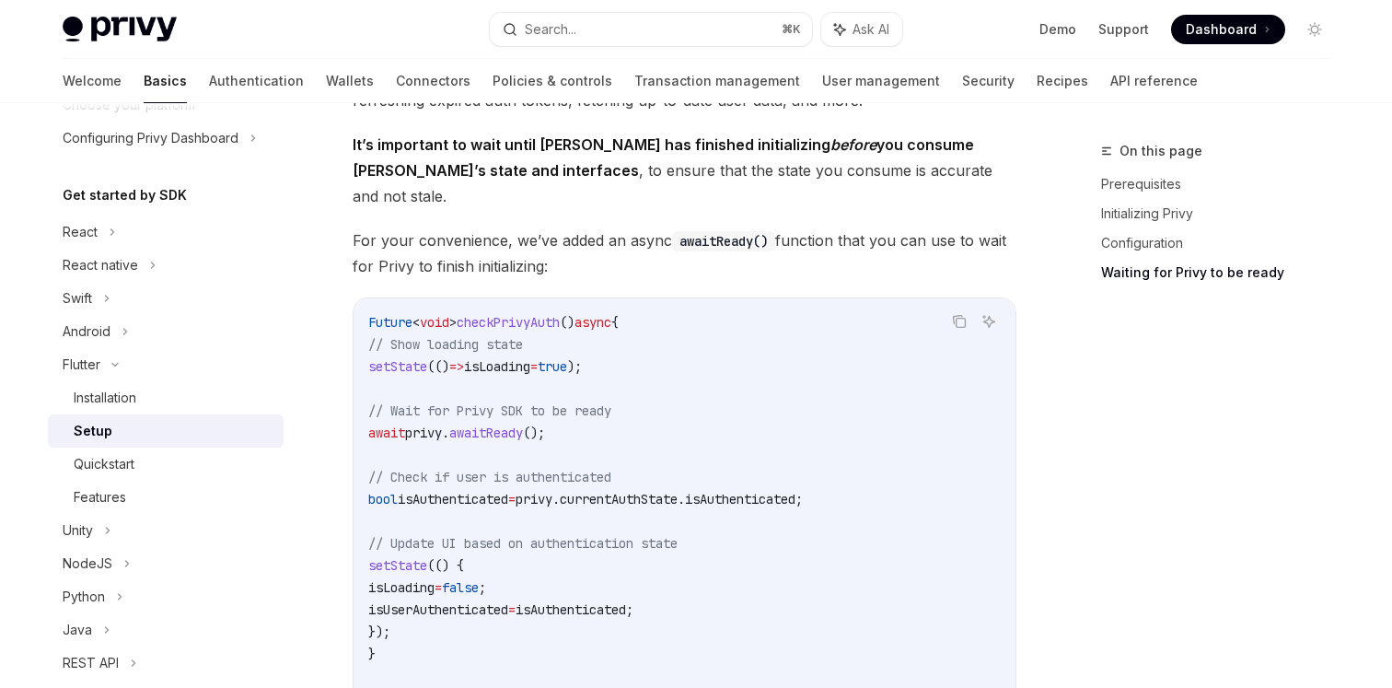
scroll to position [1618, 0]
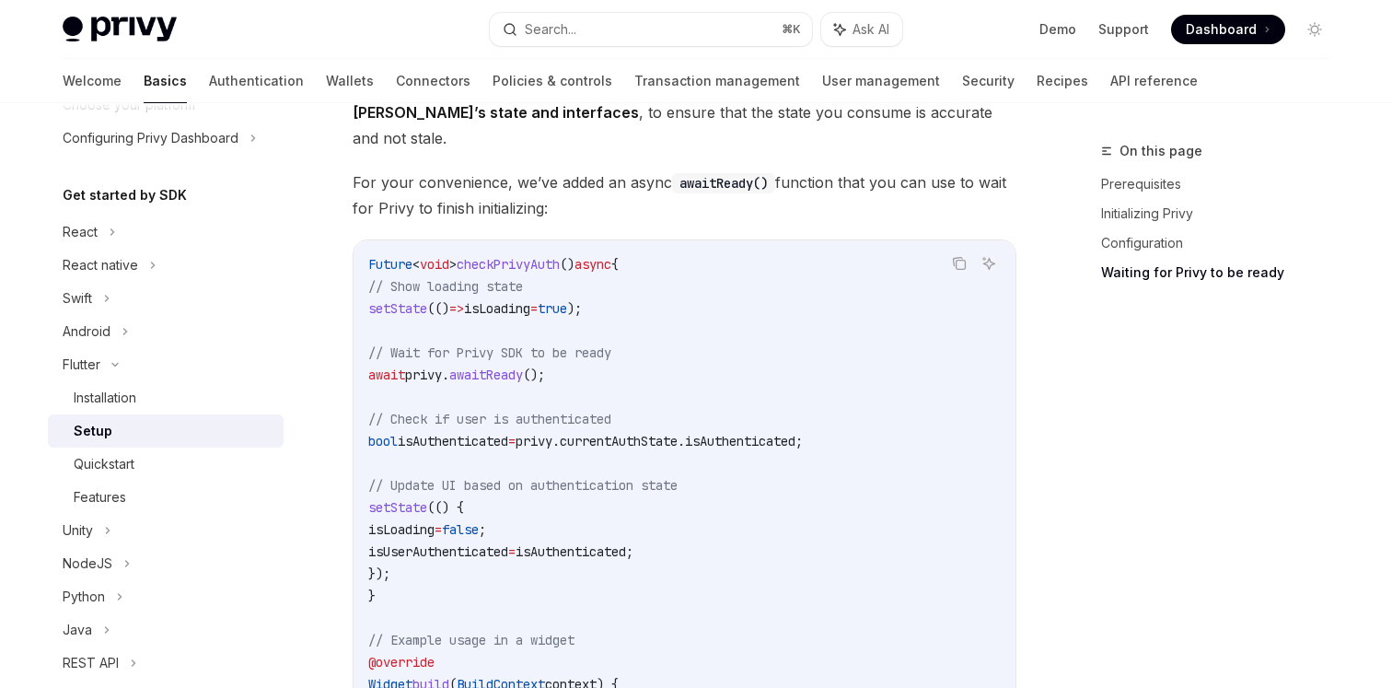
click at [421, 300] on span "setState" at bounding box center [397, 308] width 59 height 17
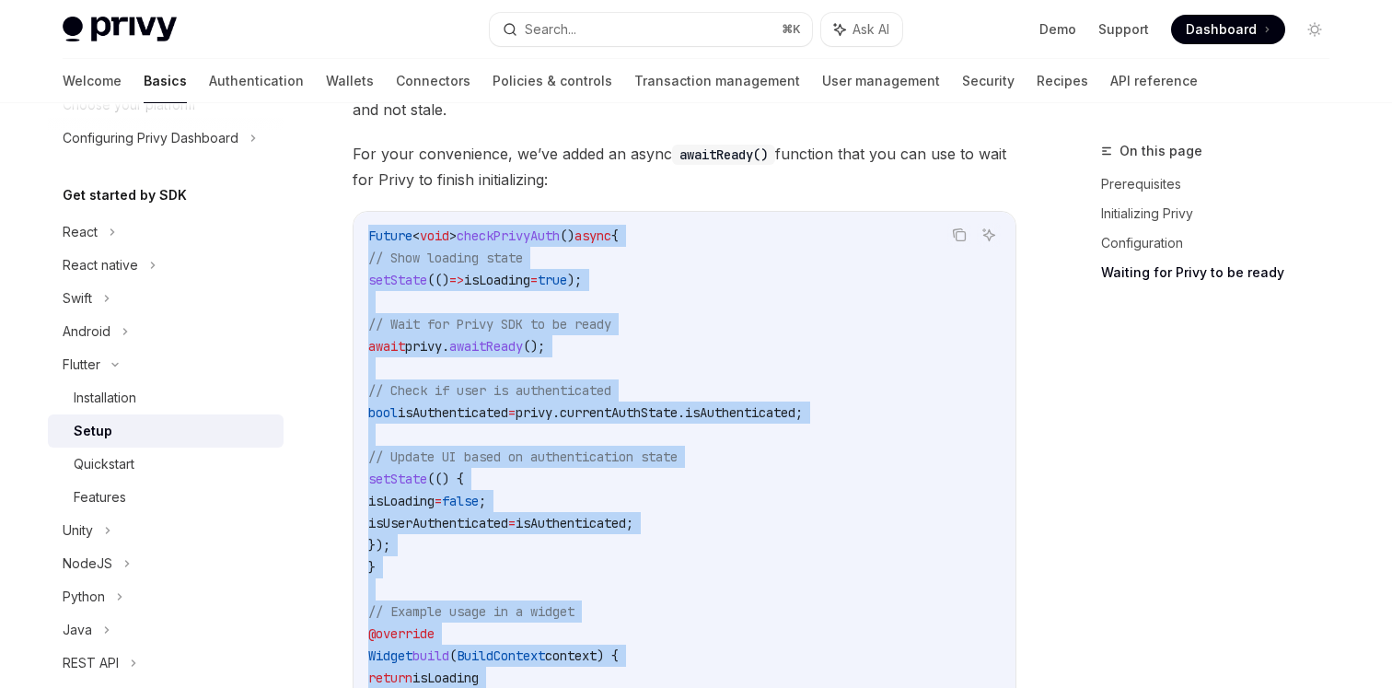
scroll to position [2141, 0]
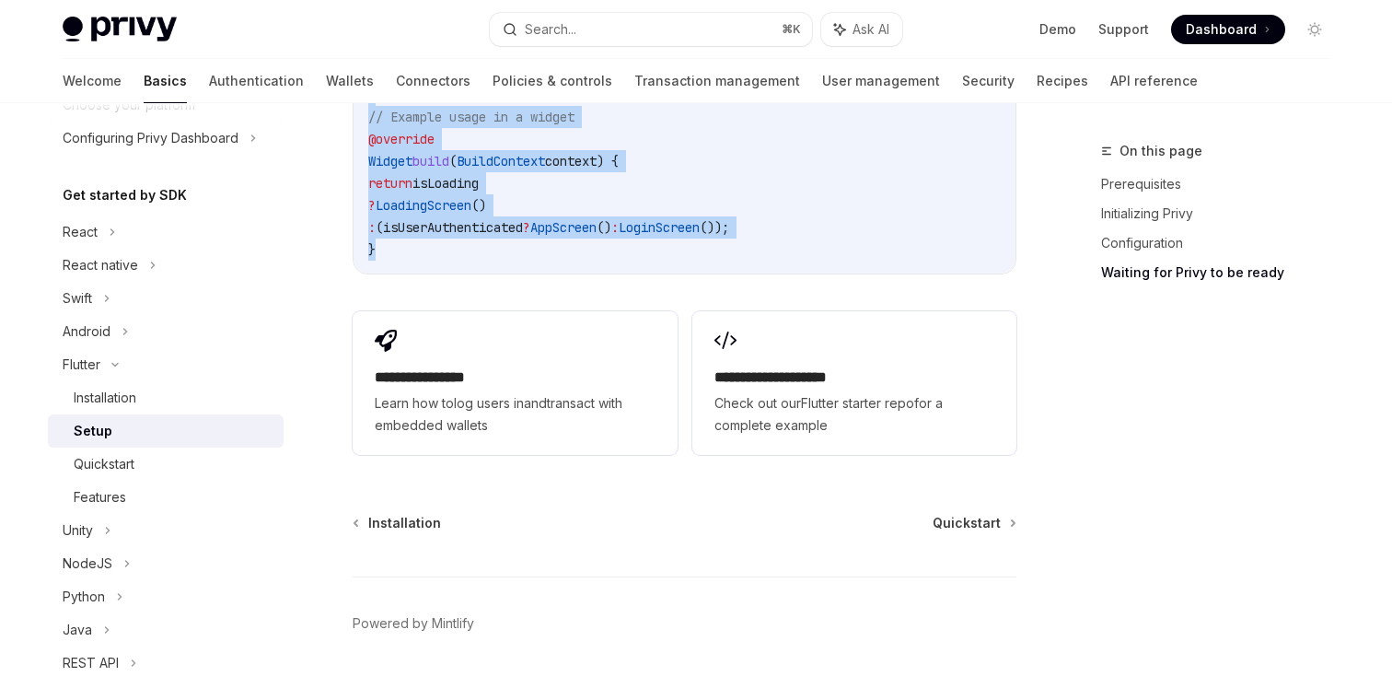
drag, startPoint x: 368, startPoint y: 216, endPoint x: 619, endPoint y: 225, distance: 250.5
copy code "Future < void > checkPrivyAuth () async { // Show loading state setState (() =>…"
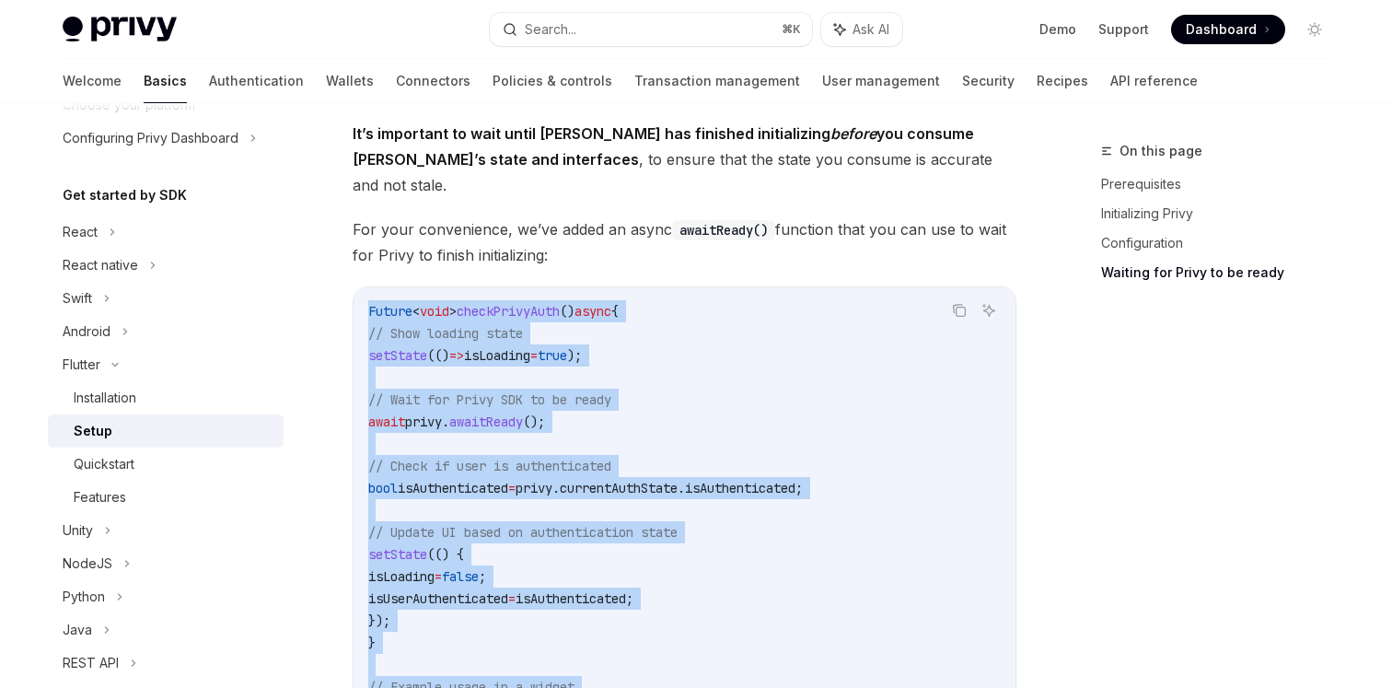
scroll to position [1555, 0]
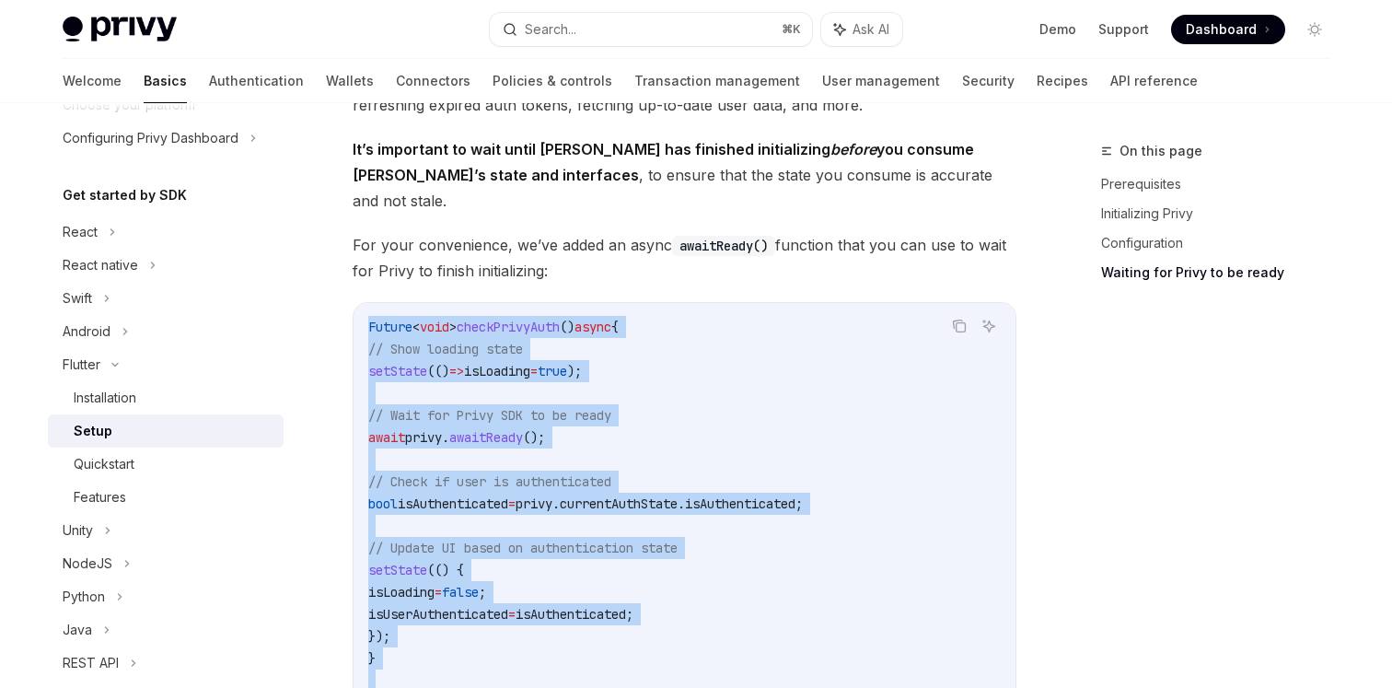
click at [851, 316] on code "Future < void > checkPrivyAuth () async { // Show loading state setState (() =>…" at bounding box center [684, 581] width 632 height 530
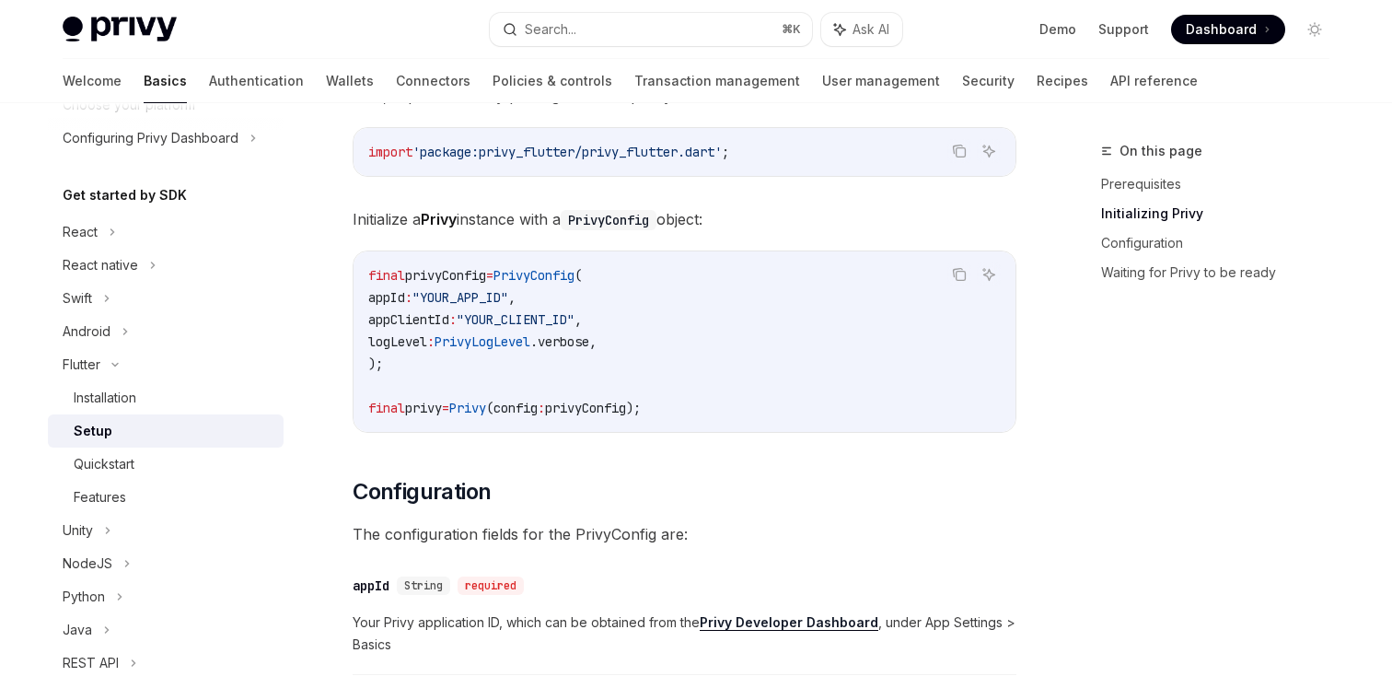
scroll to position [419, 0]
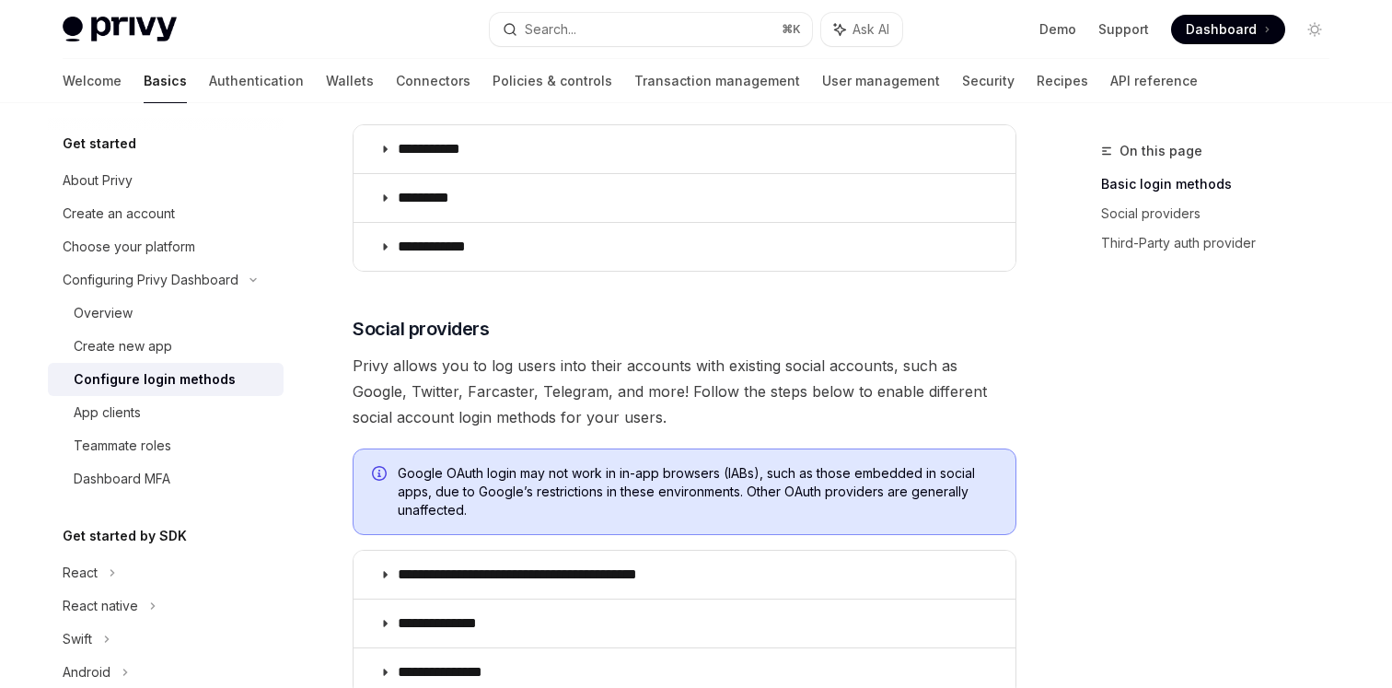
scroll to position [316, 0]
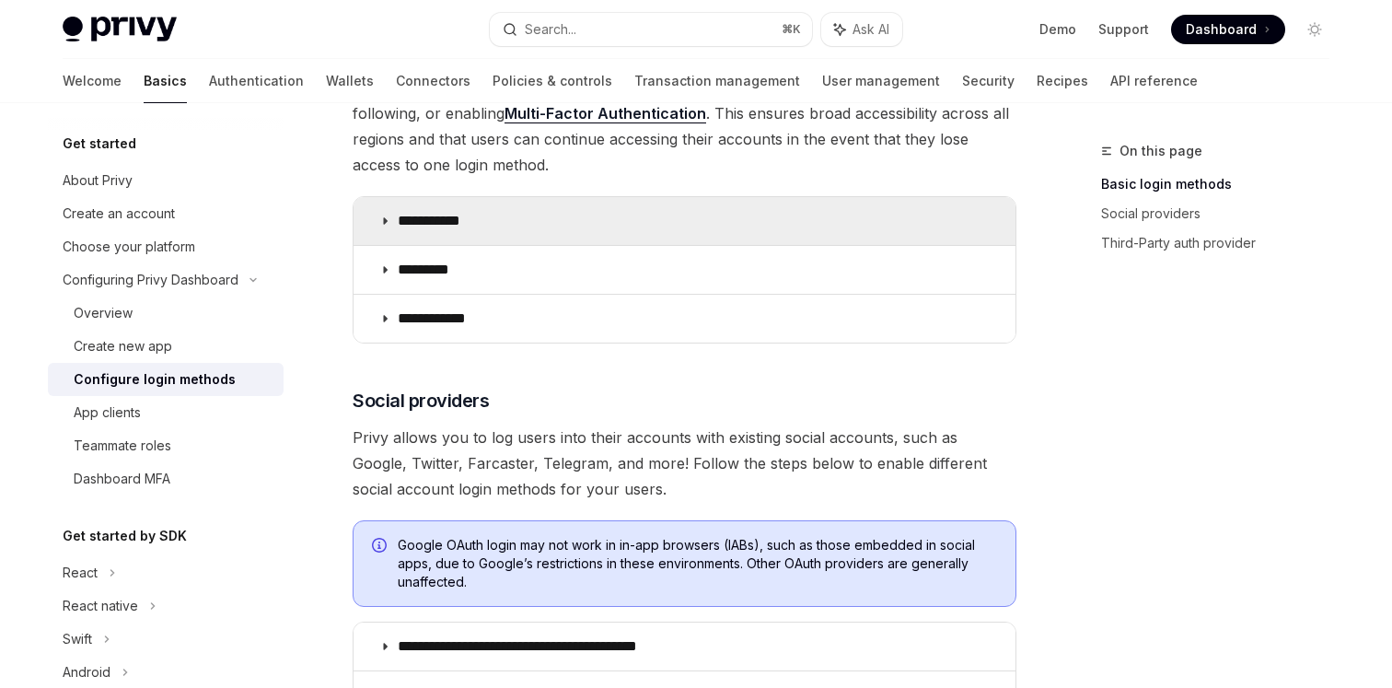
click at [598, 224] on summary "**********" at bounding box center [684, 221] width 662 height 48
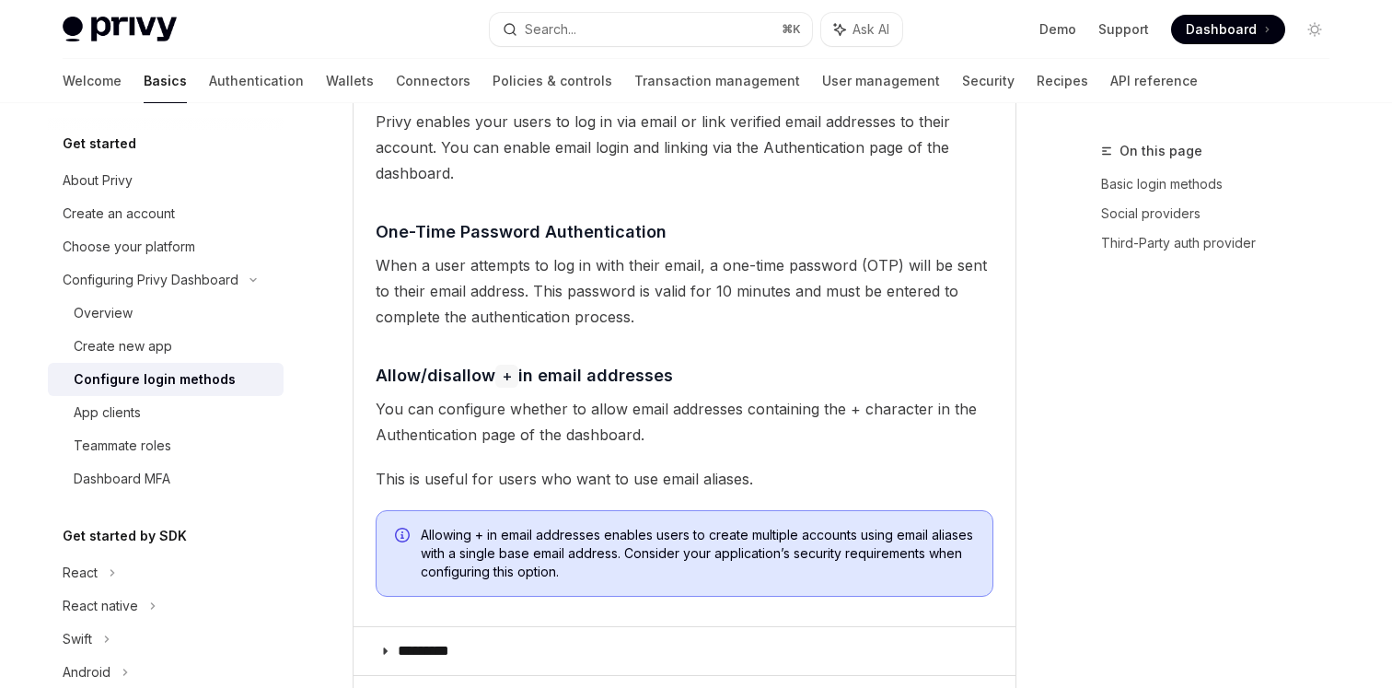
scroll to position [334, 0]
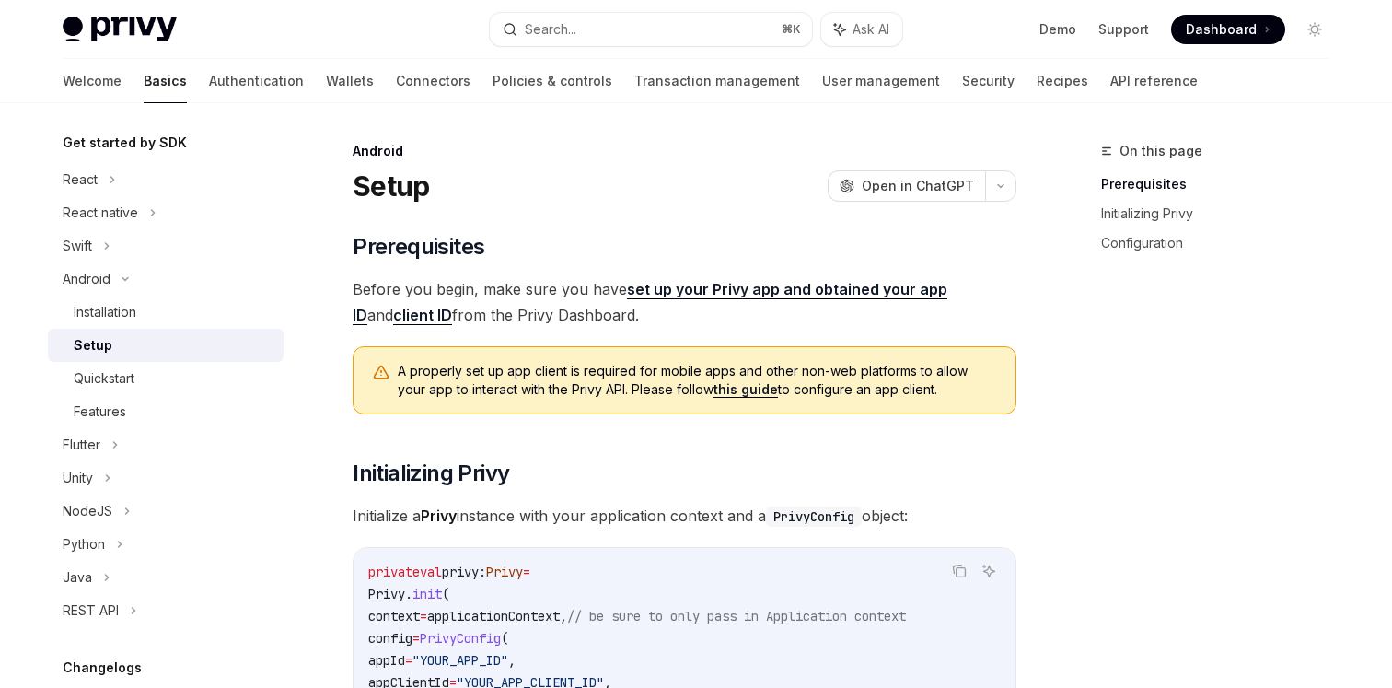
scroll to position [206, 0]
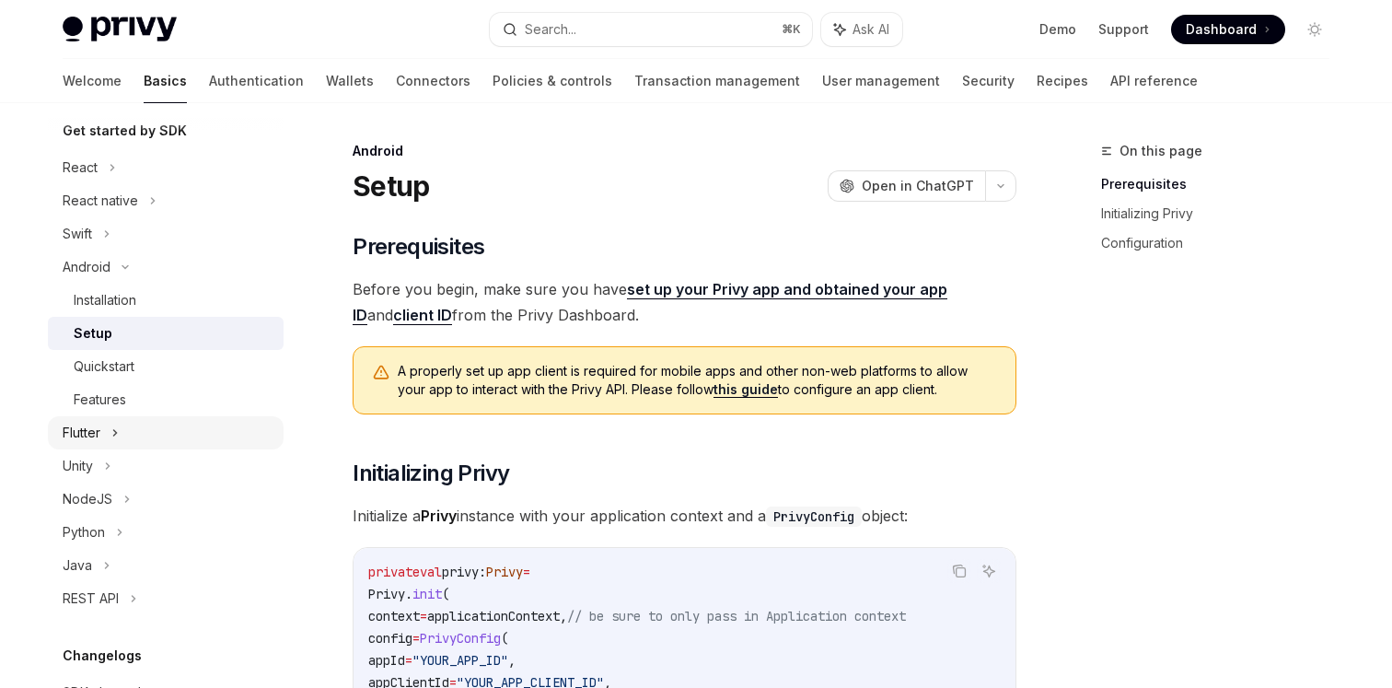
click at [113, 426] on icon at bounding box center [114, 433] width 7 height 22
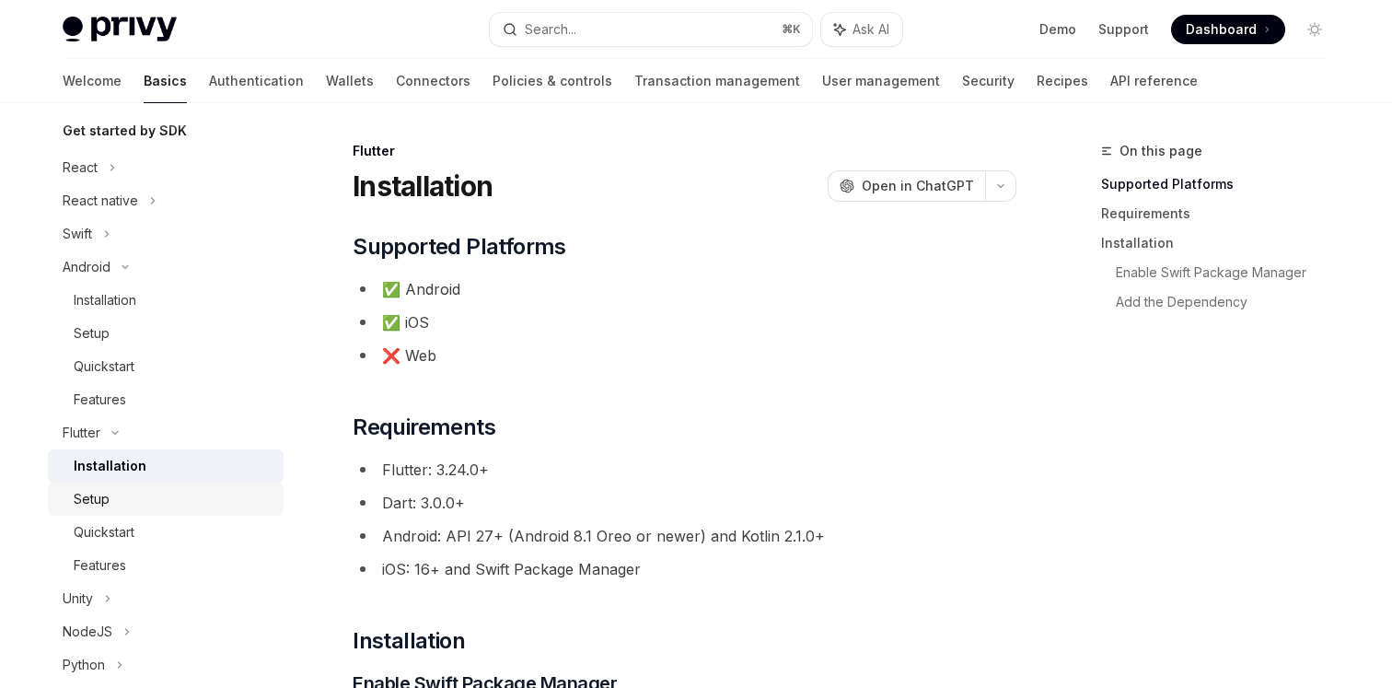
click at [118, 492] on div "Setup" at bounding box center [173, 499] width 199 height 22
type textarea "*"
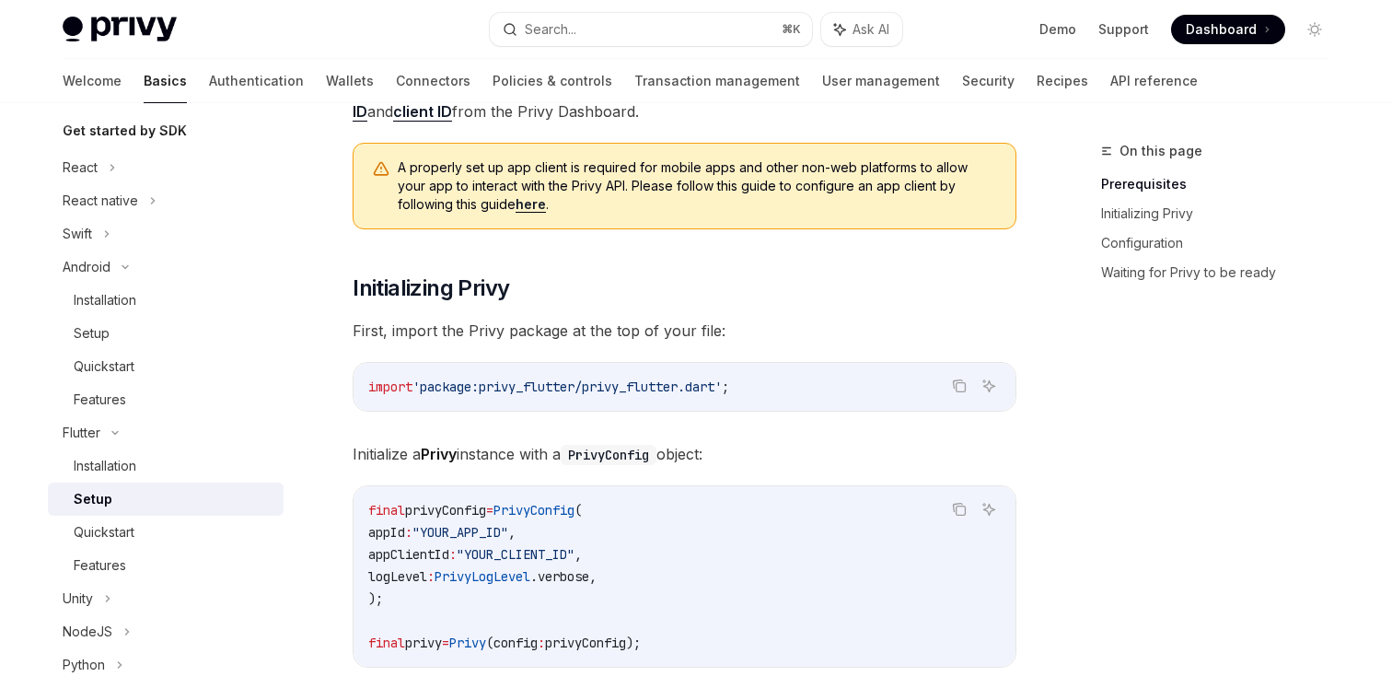
scroll to position [208, 0]
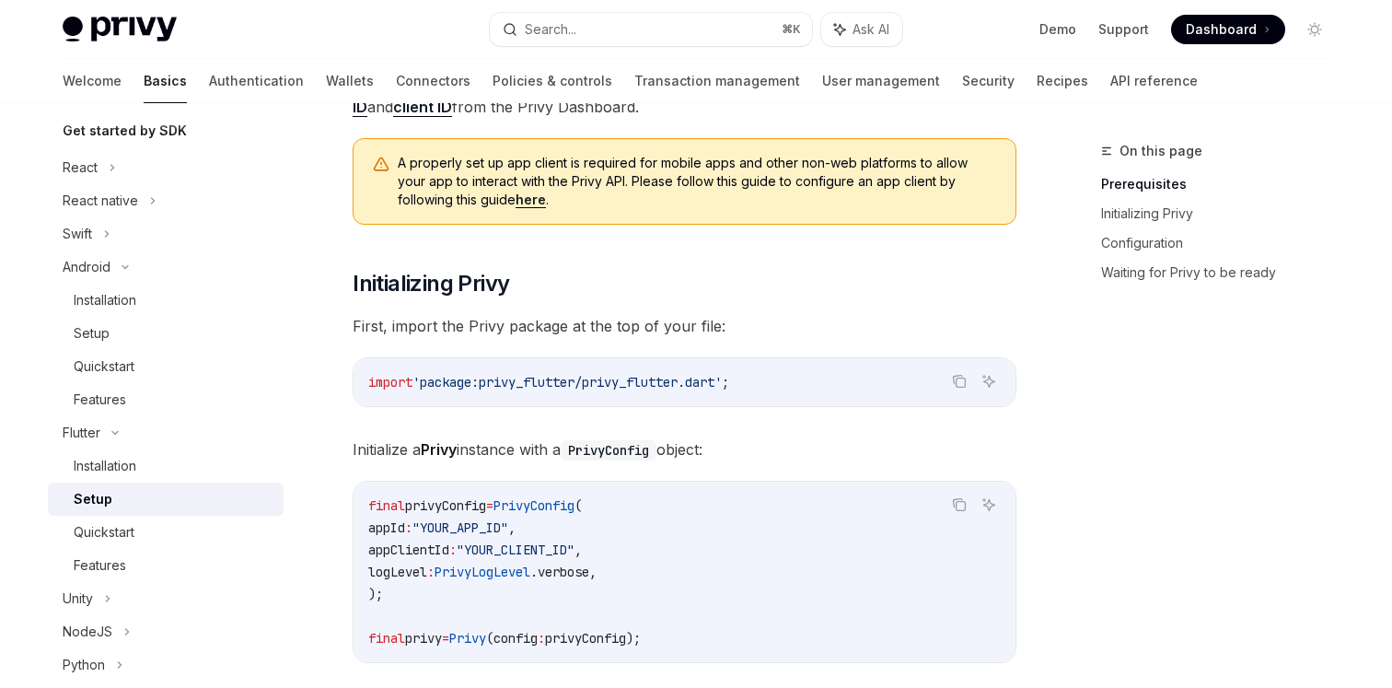
click at [515, 199] on link "here" at bounding box center [530, 199] width 30 height 17
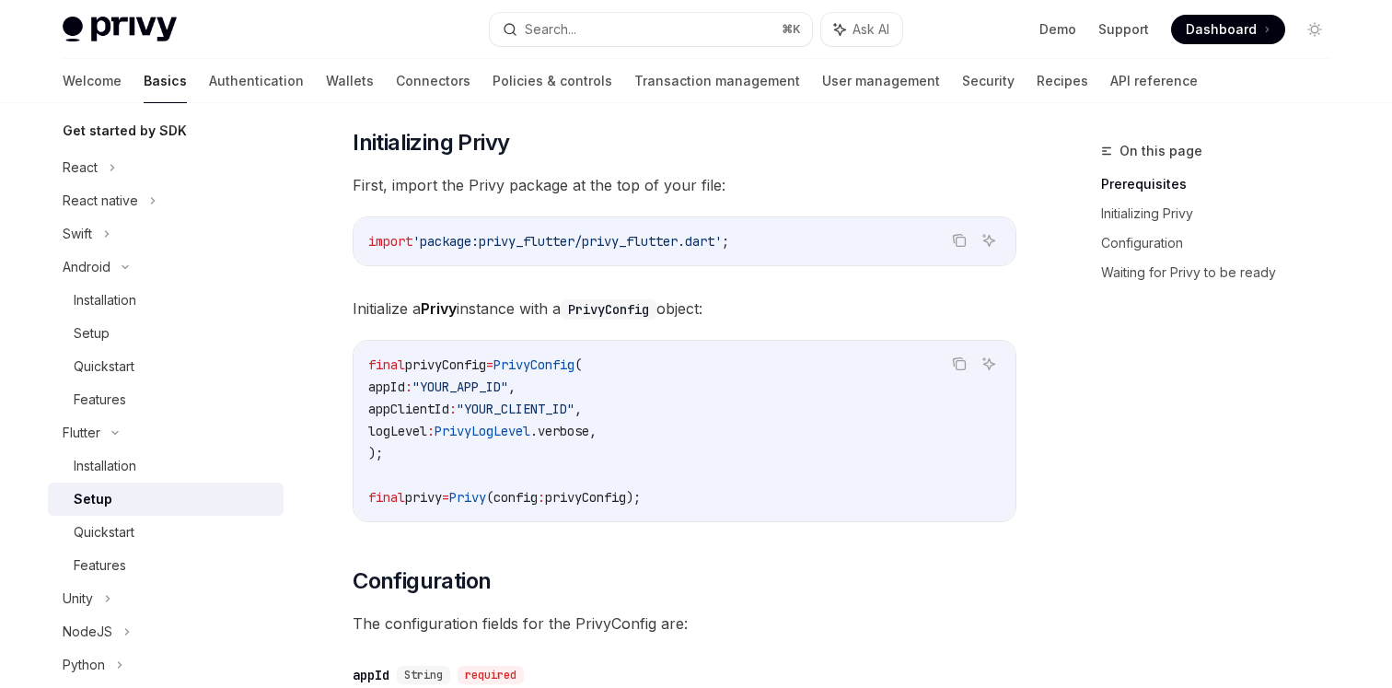
scroll to position [313, 0]
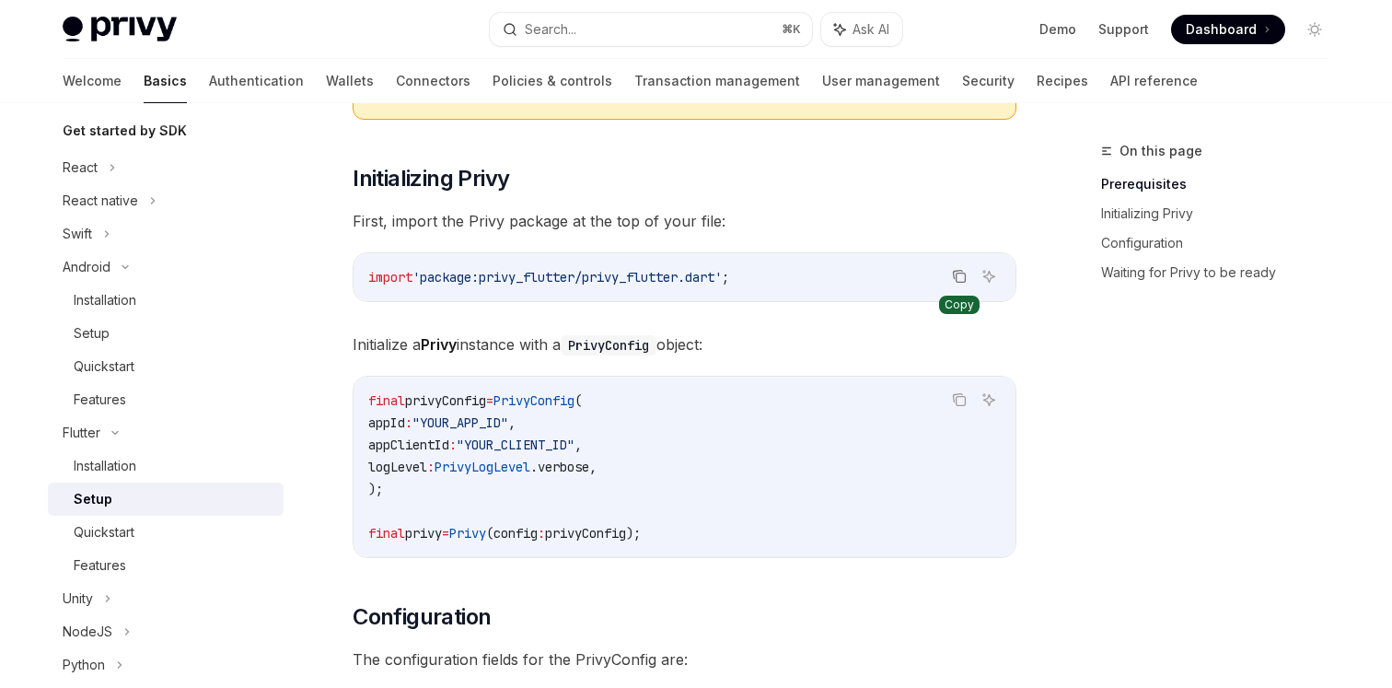
click at [961, 276] on icon "Copy the contents from the code block" at bounding box center [959, 276] width 15 height 15
drag, startPoint x: 734, startPoint y: 543, endPoint x: 343, endPoint y: 404, distance: 414.3
copy code "final privyConfig = PrivyConfig ( appId : "YOUR_APP_ID" , appClientId : "YOUR_C…"
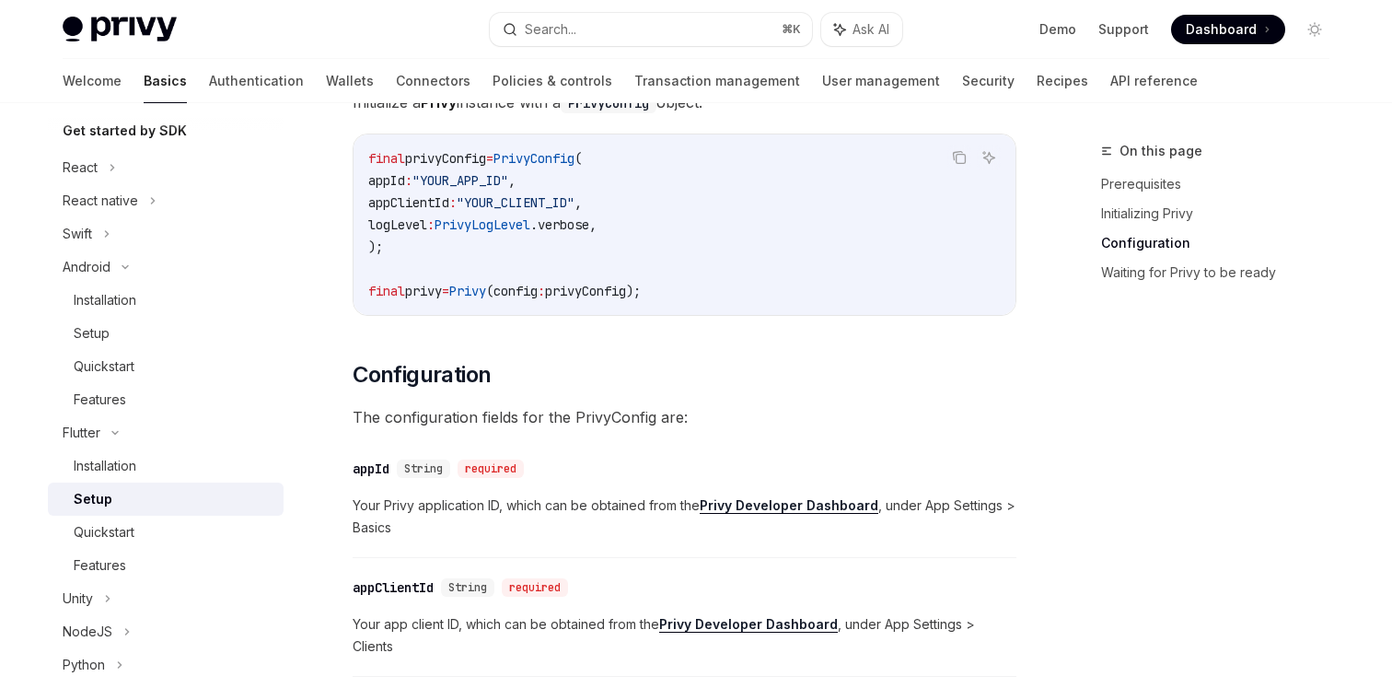
scroll to position [0, 0]
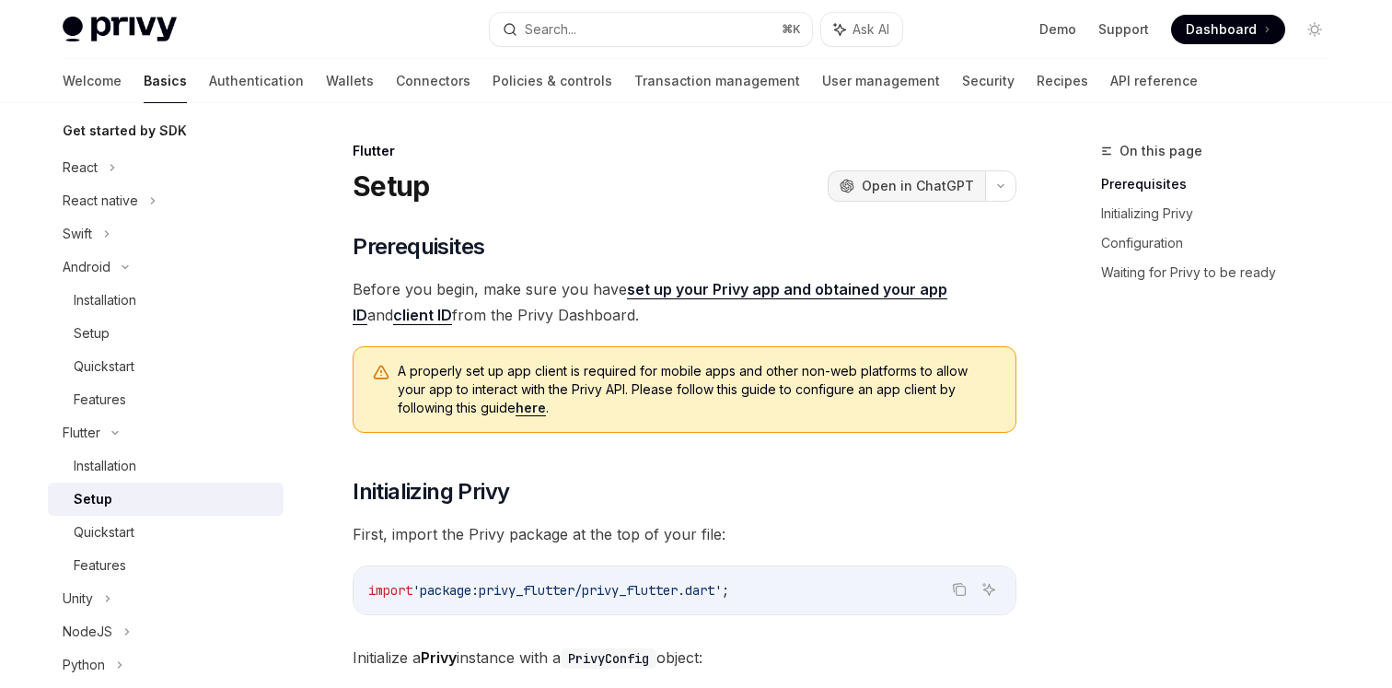
click at [933, 177] on span "Open in ChatGPT" at bounding box center [918, 186] width 112 height 18
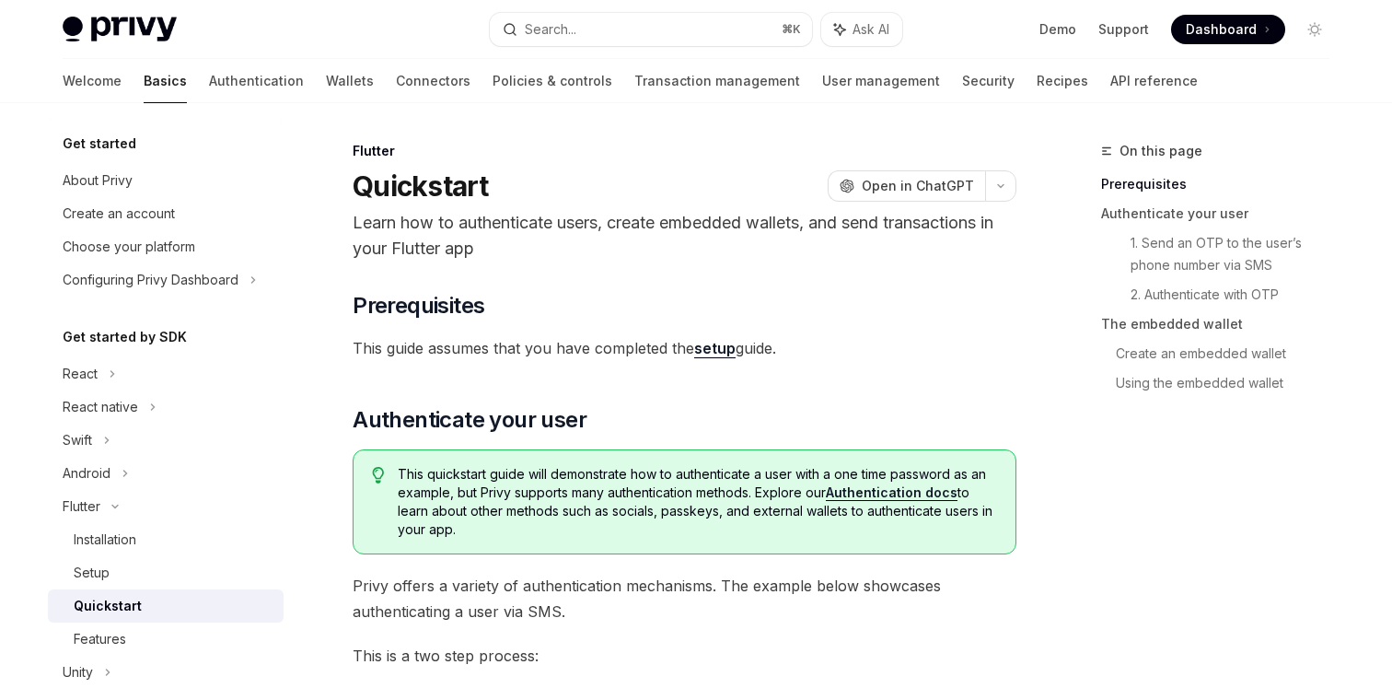
click at [720, 353] on link "setup" at bounding box center [714, 348] width 41 height 19
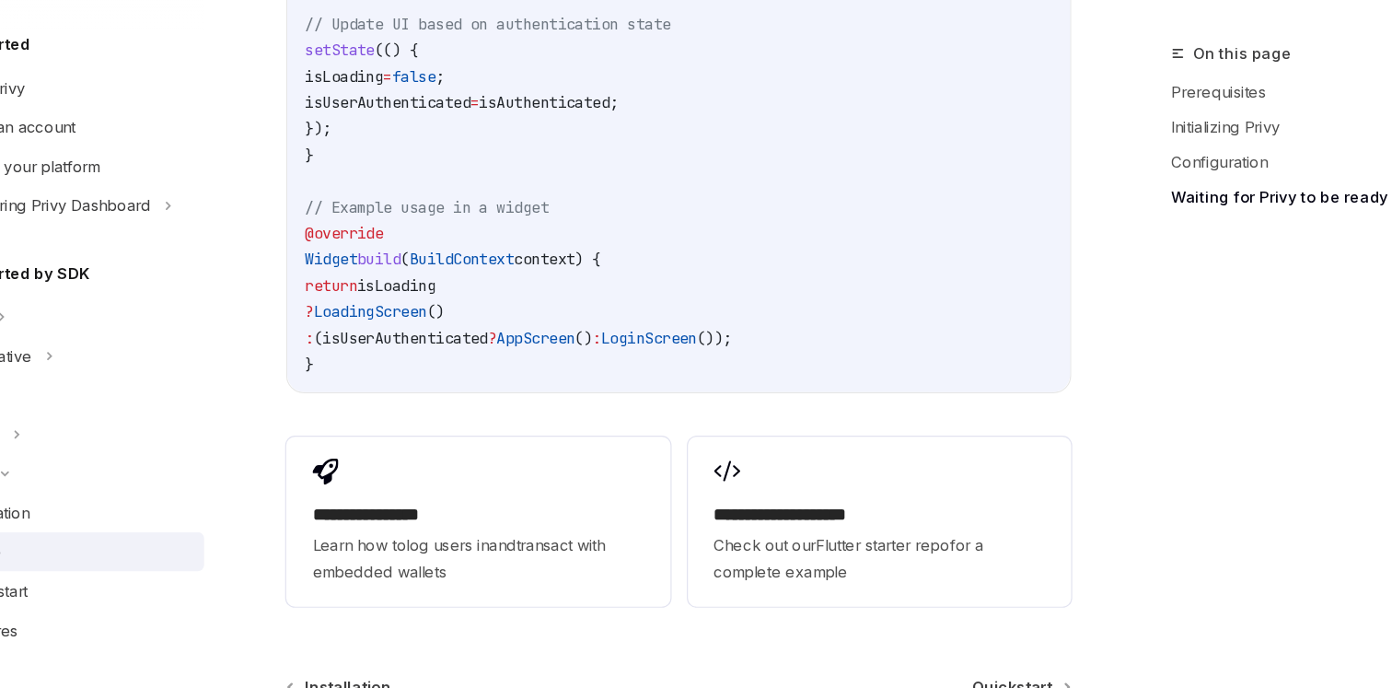
scroll to position [2141, 0]
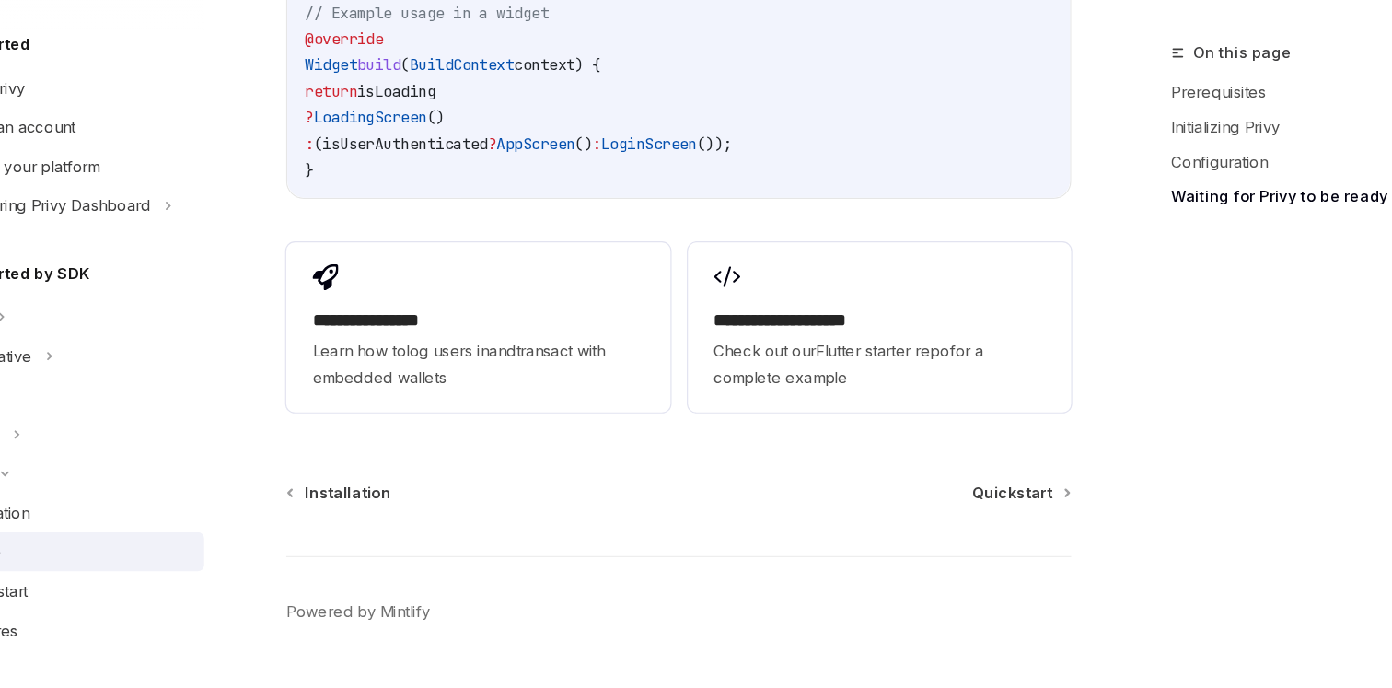
type textarea "*"
